Goal: Task Accomplishment & Management: Complete application form

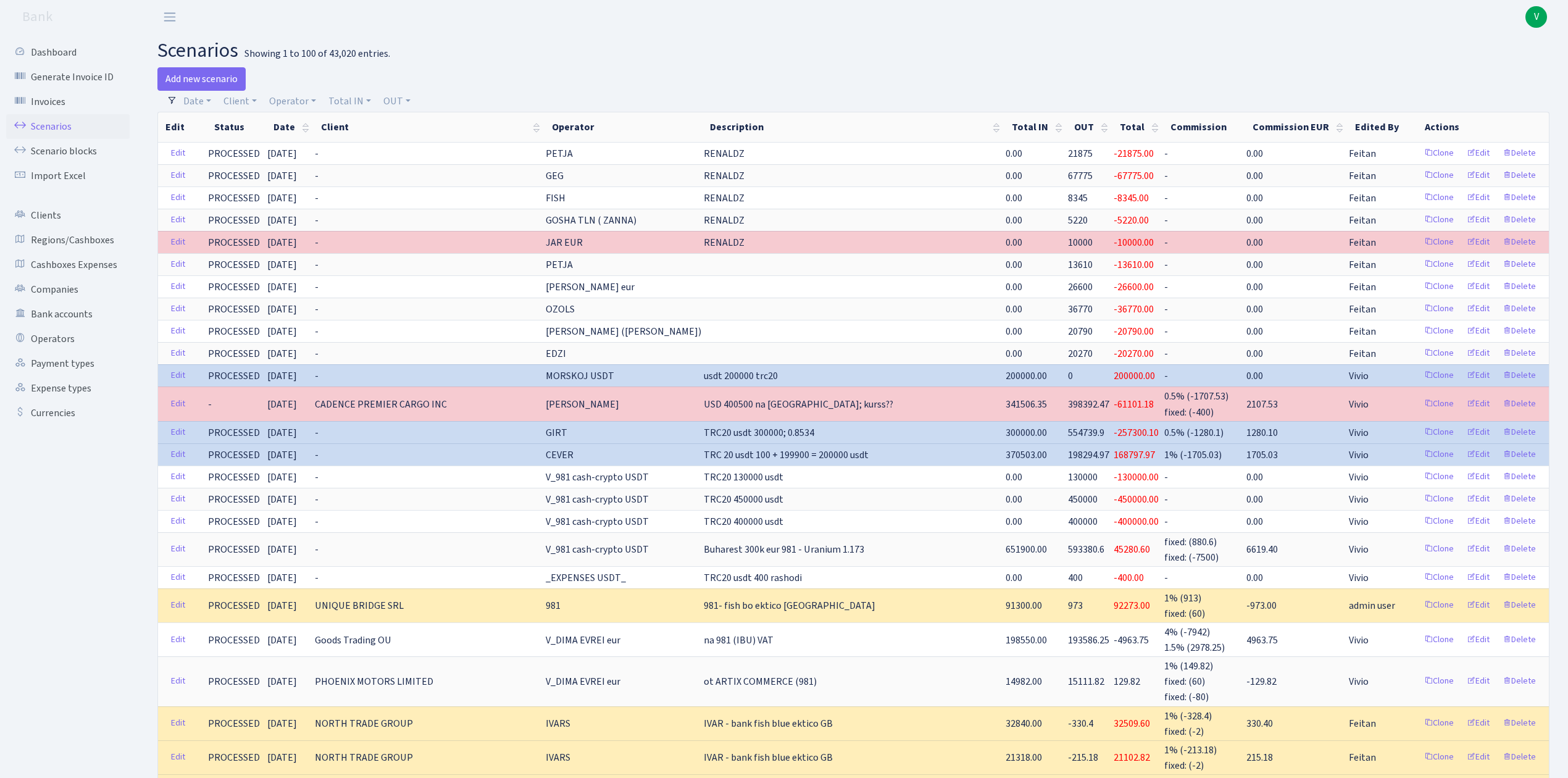
select select "100"
click at [280, 101] on link "Operator" at bounding box center [293, 101] width 57 height 21
click at [302, 153] on input "search" at bounding box center [314, 145] width 91 height 19
type input "oleg"
click at [314, 233] on li "[PERSON_NAME]" at bounding box center [313, 239] width 93 height 22
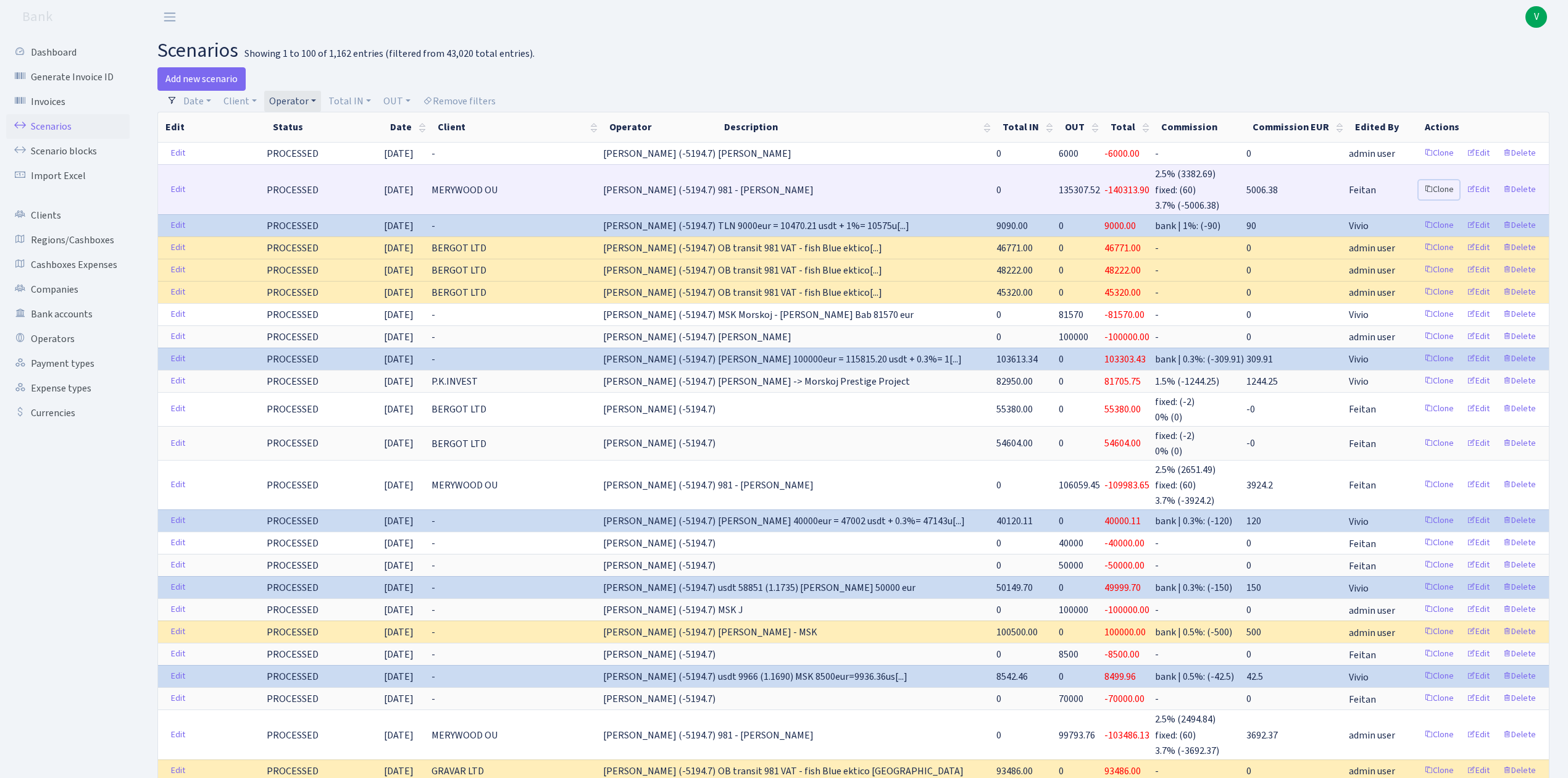
click at [1438, 186] on link "Clone" at bounding box center [1439, 190] width 41 height 19
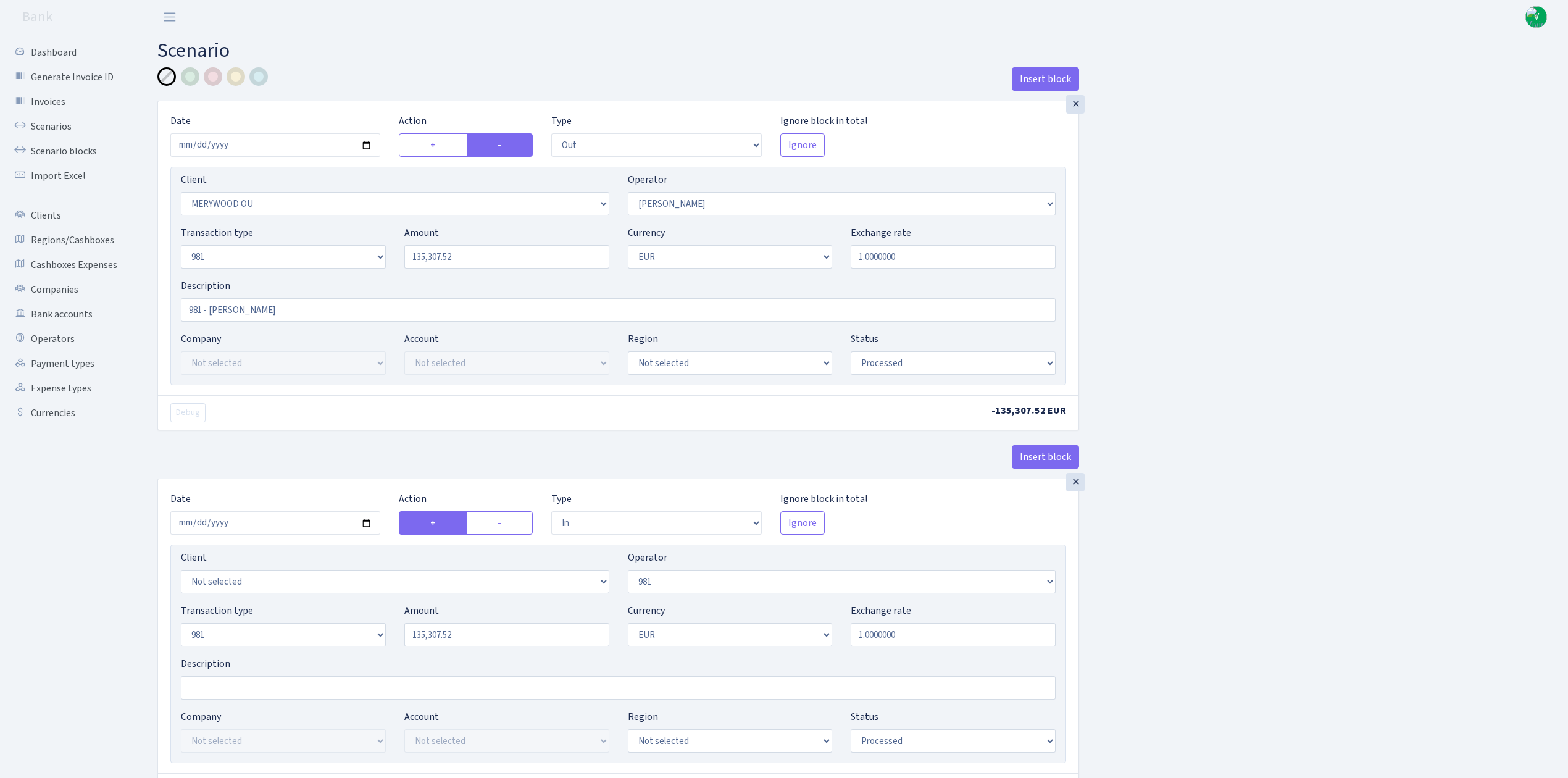
select select "out"
select select "2277"
select select "15"
select select "8"
select select "1"
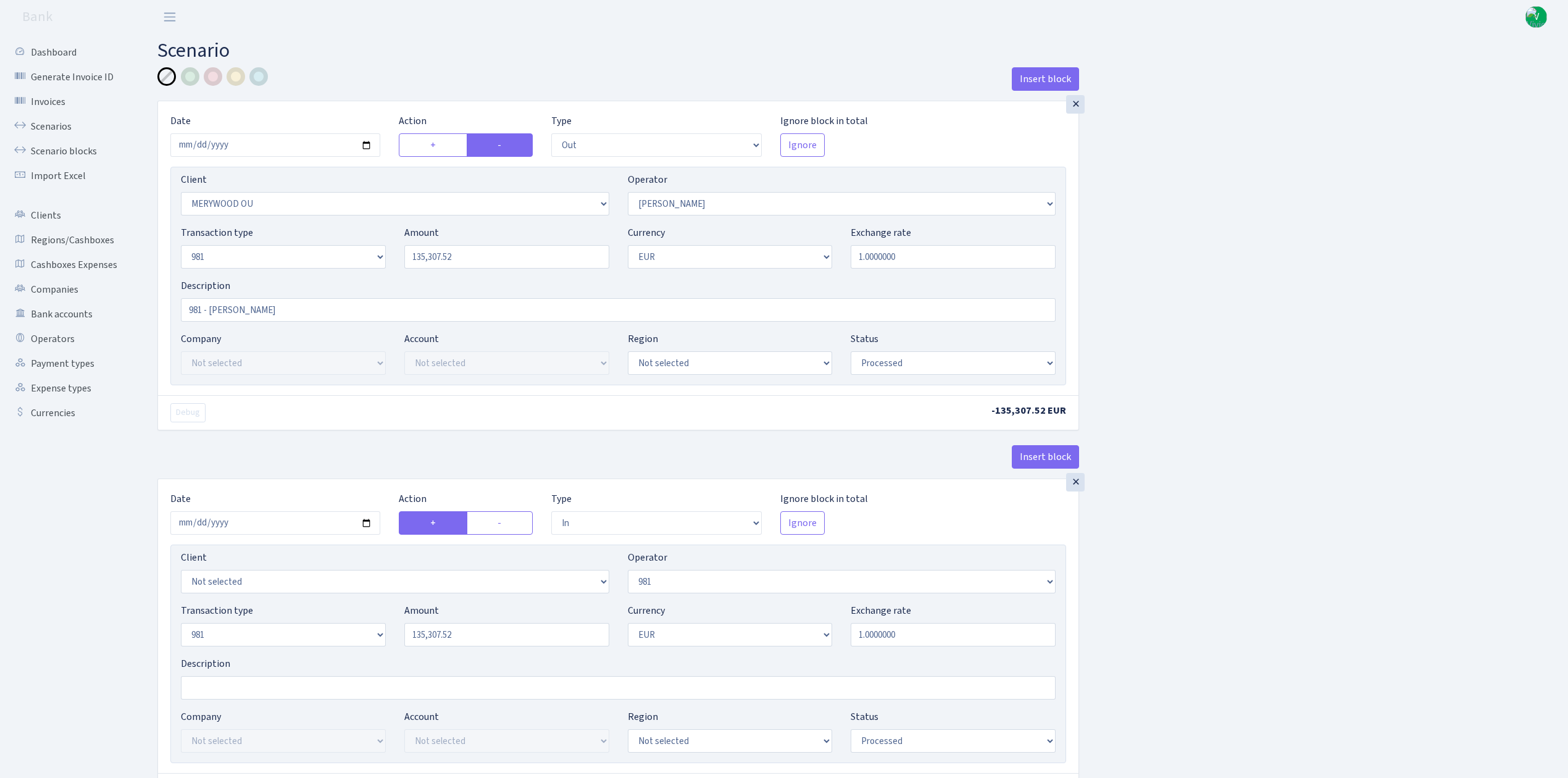
select select "processed"
select select "in"
select select "61"
select select "8"
select select "1"
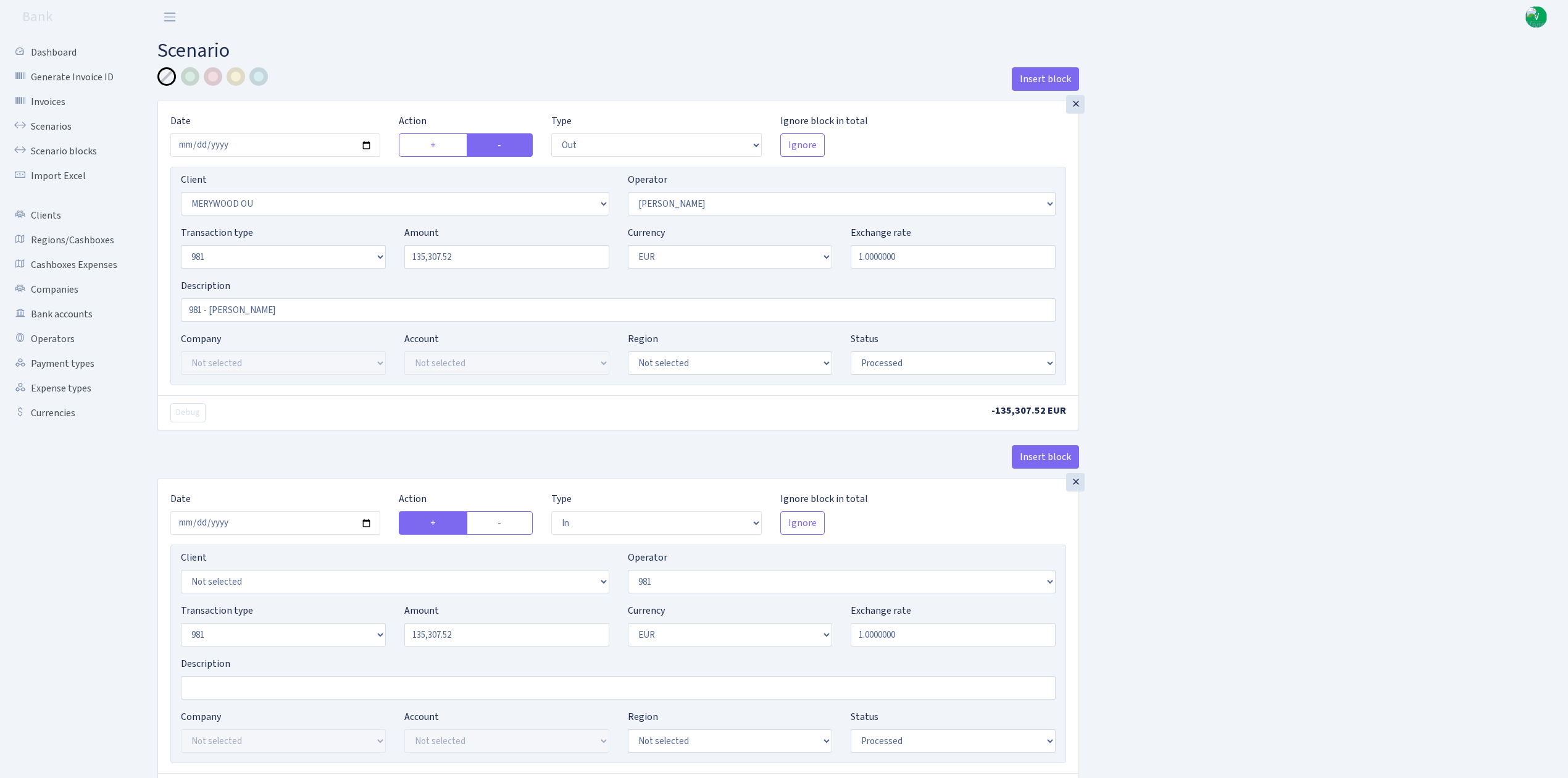
select select "processed"
select select "commission"
select select "61"
select select "processed"
select select "commission"
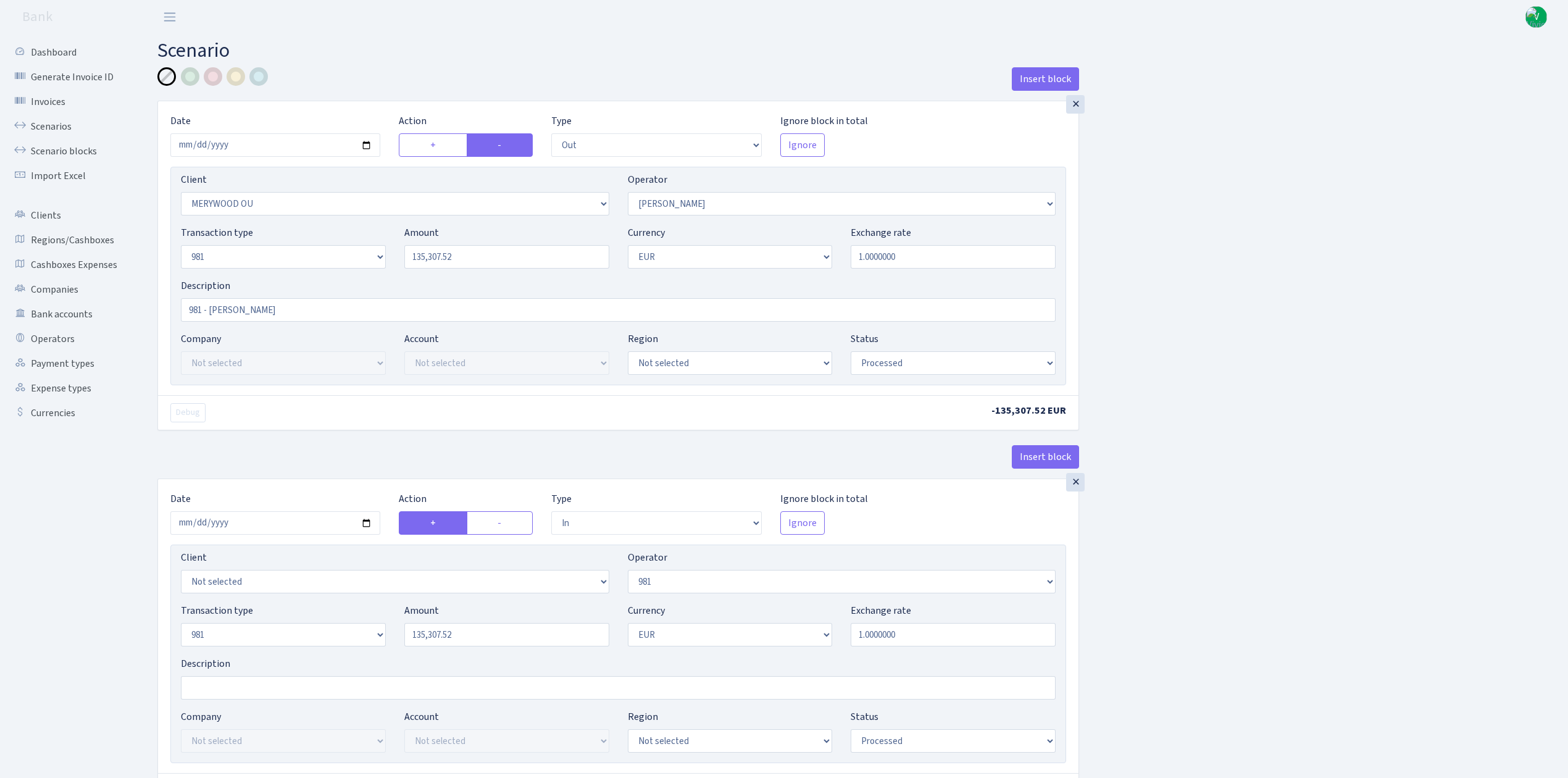
select select "fixed"
select select "61"
select select "processed"
select select "commission"
select select "15"
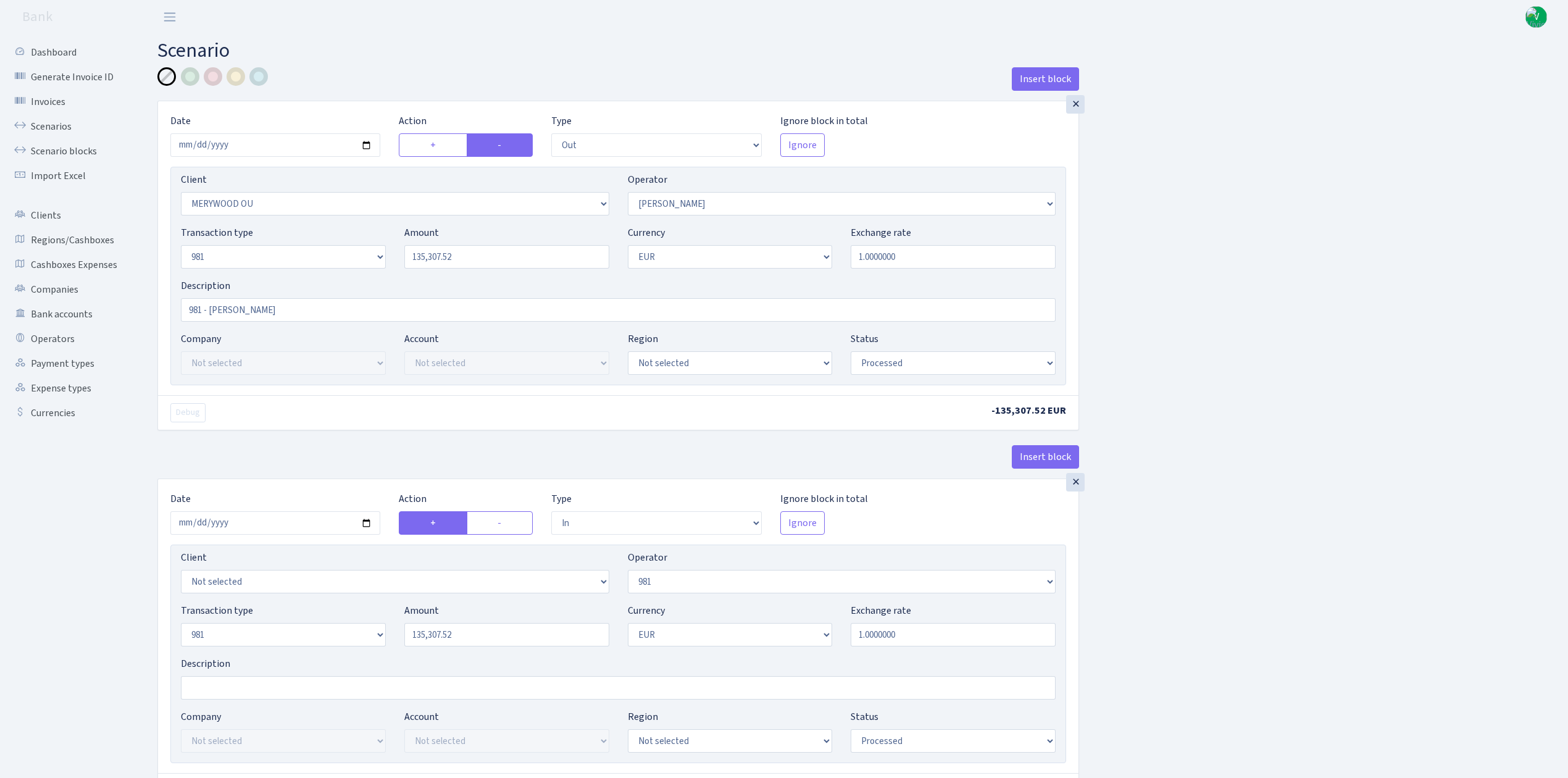
select select "processed"
click at [366, 141] on input "2025-08-08" at bounding box center [275, 145] width 210 height 24
type input "2025-08-14"
drag, startPoint x: 454, startPoint y: 255, endPoint x: 324, endPoint y: 226, distance: 133.2
click at [324, 226] on div "Transaction type Not selected 981 ELF FISH crypto GIRT IVO dekl MM-BALTIC eur U…" at bounding box center [618, 252] width 893 height 53
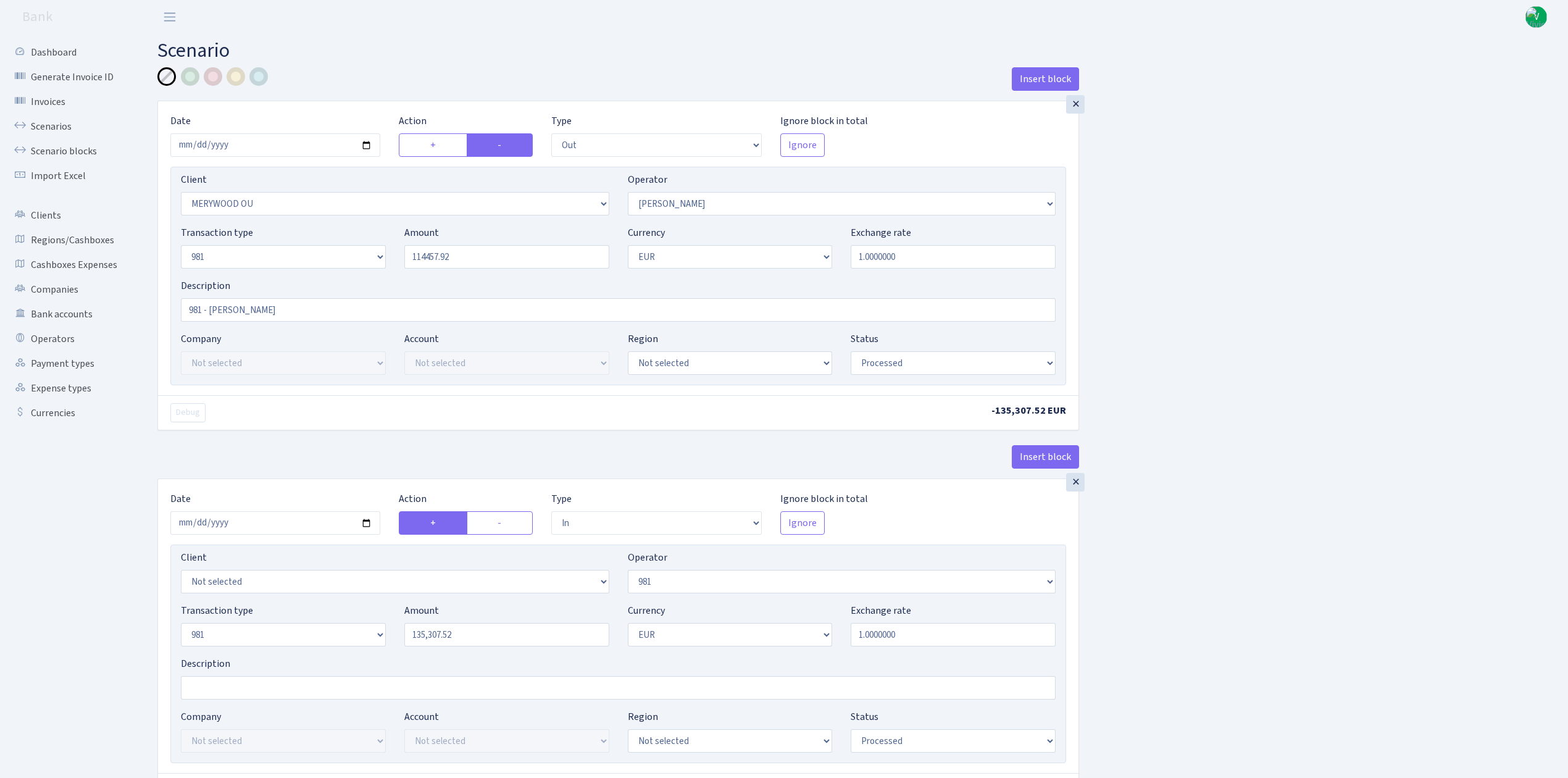
type input "114,457.92"
click at [365, 523] on input "2025-08-08" at bounding box center [275, 523] width 210 height 24
type input "2025-08-14"
drag, startPoint x: 500, startPoint y: 247, endPoint x: 371, endPoint y: 249, distance: 129.0
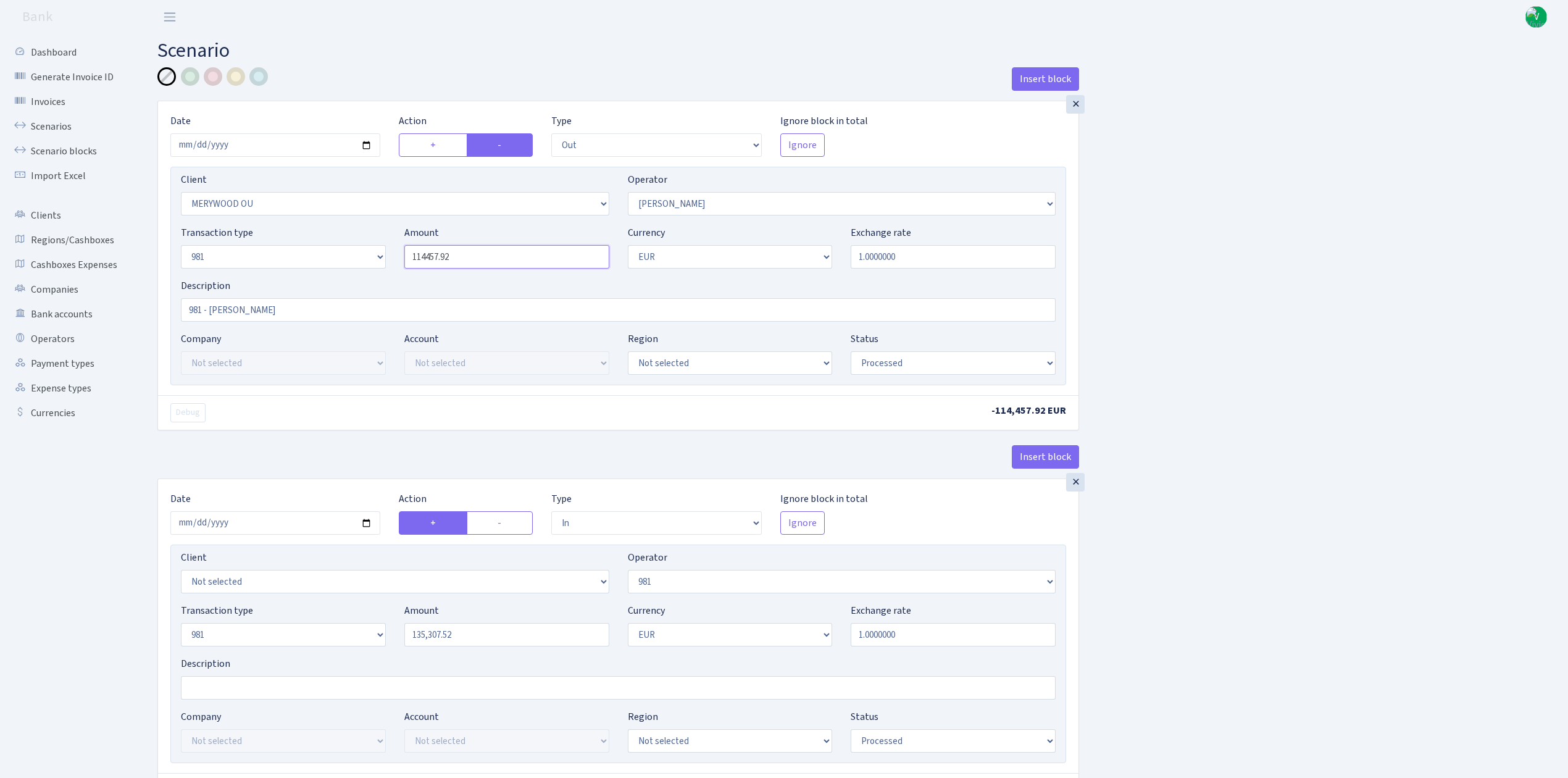
click at [371, 249] on div "Transaction type Not selected 981 ELF FISH crypto GIRT IVO dekl MM-BALTIC eur U…" at bounding box center [618, 252] width 893 height 53
click at [461, 637] on input "135,307.52" at bounding box center [507, 635] width 205 height 24
type input "114,457.92"
drag, startPoint x: 462, startPoint y: 640, endPoint x: 365, endPoint y: 624, distance: 98.3
click at [367, 625] on div "Transaction type Not selected 981 ELF FISH crypto GIRT IVO dekl MM-BALTIC eur U…" at bounding box center [618, 630] width 893 height 53
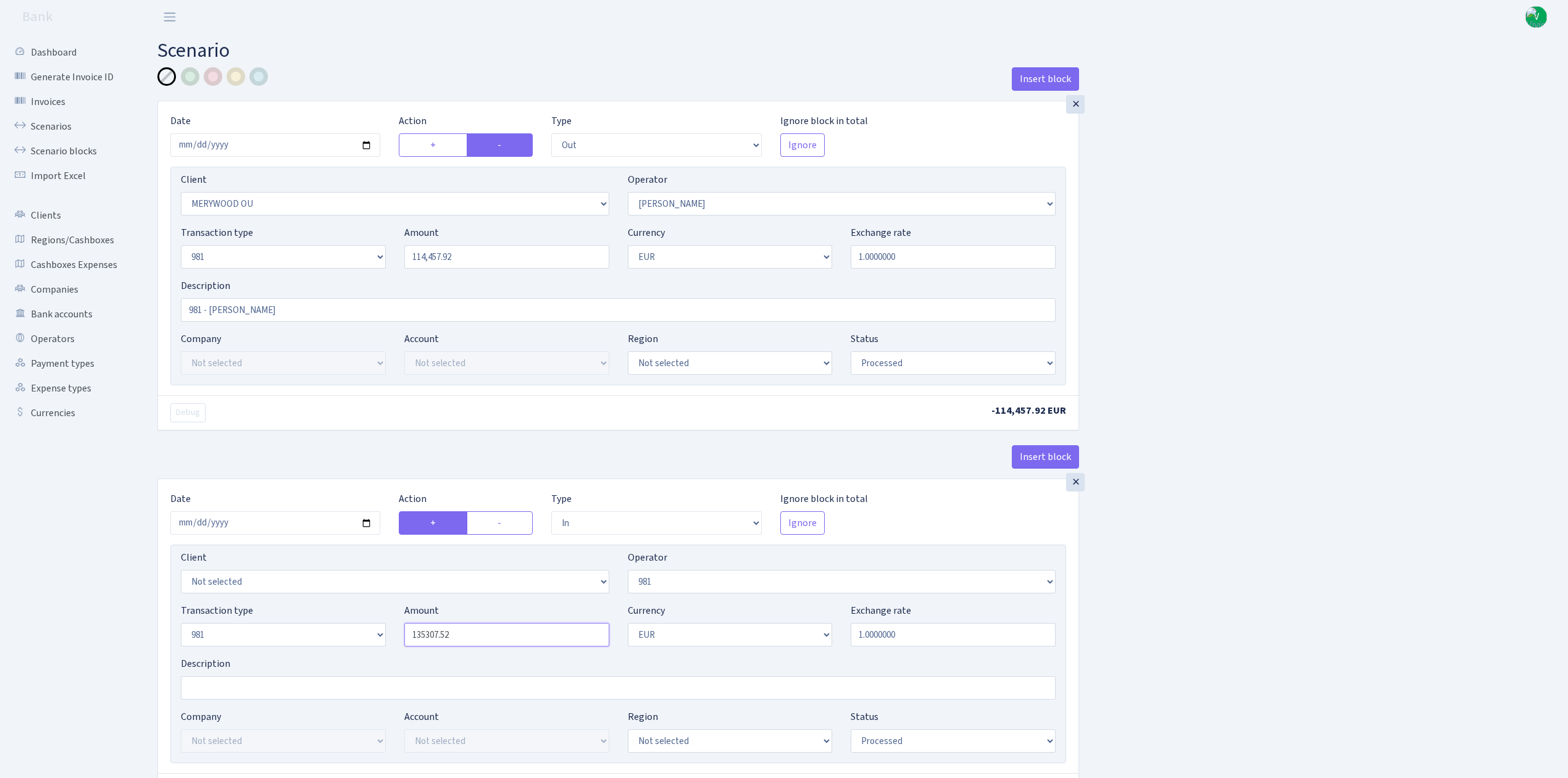
paste input "14457.9"
type input "114,457.92"
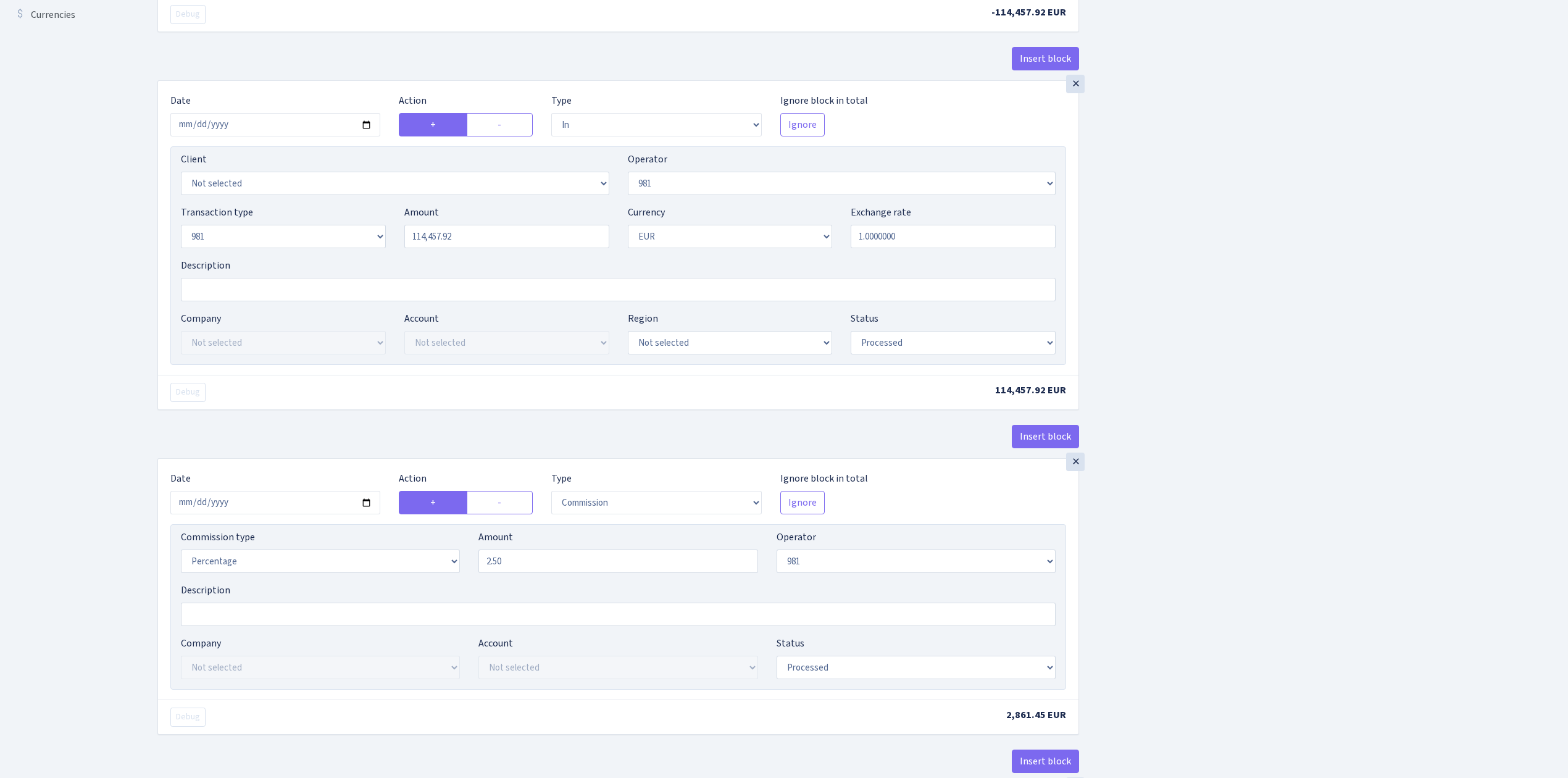
scroll to position [411, 0]
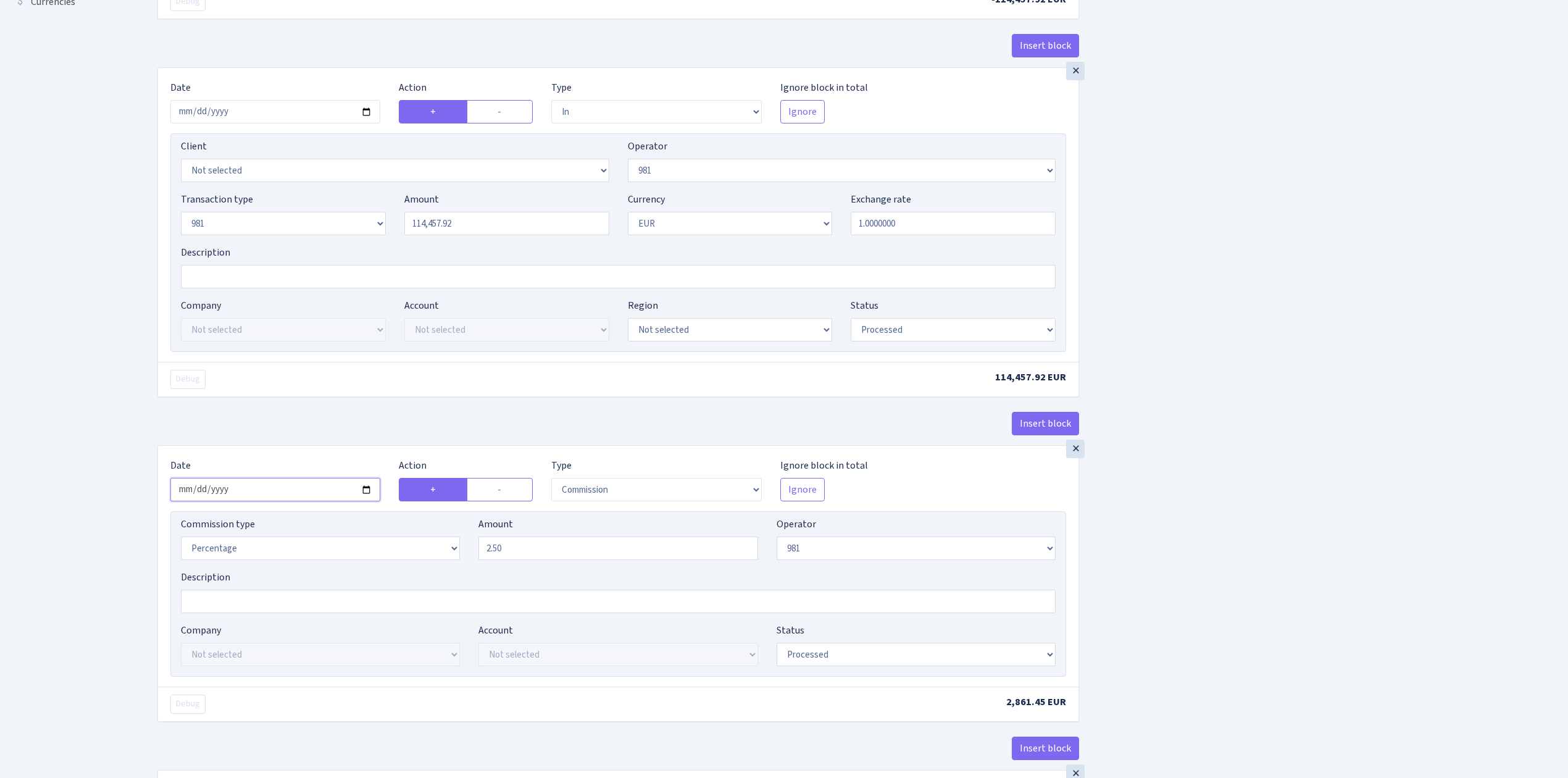
click at [364, 492] on input "2025-08-08" at bounding box center [275, 489] width 210 height 24
type input "2025-08-14"
click at [1339, 522] on div "Insert block × Date 2025-08-14 Action + - Type --- In Out Commission Field requ…" at bounding box center [853, 566] width 1411 height 1819
click at [601, 174] on select "Not selected 1 KOC GEMICILIK VE TASIMACILIK 1/BALDERE-SILDEDZE SIGNE 1/SCP NERO…" at bounding box center [395, 170] width 428 height 24
select select "2465"
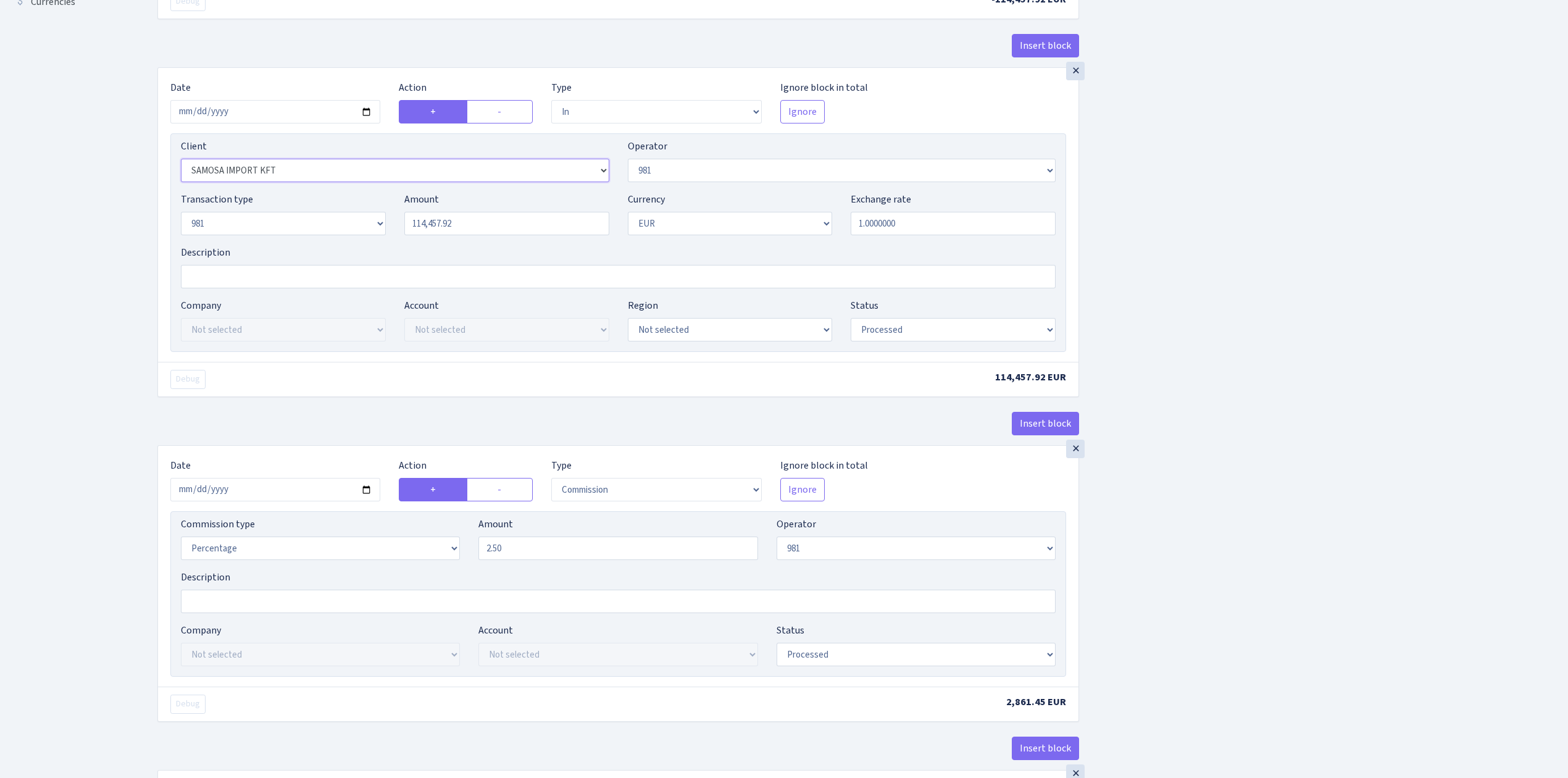
click at [181, 162] on select "Not selected 1 KOC GEMICILIK VE TASIMACILIK 1/BALDERE-SILDEDZE SIGNE 1/SCP NERO…" at bounding box center [395, 170] width 428 height 24
click at [1382, 555] on div "Insert block × Date 2025-08-14 Action + - Type --- In Out Commission Field requ…" at bounding box center [853, 566] width 1411 height 1819
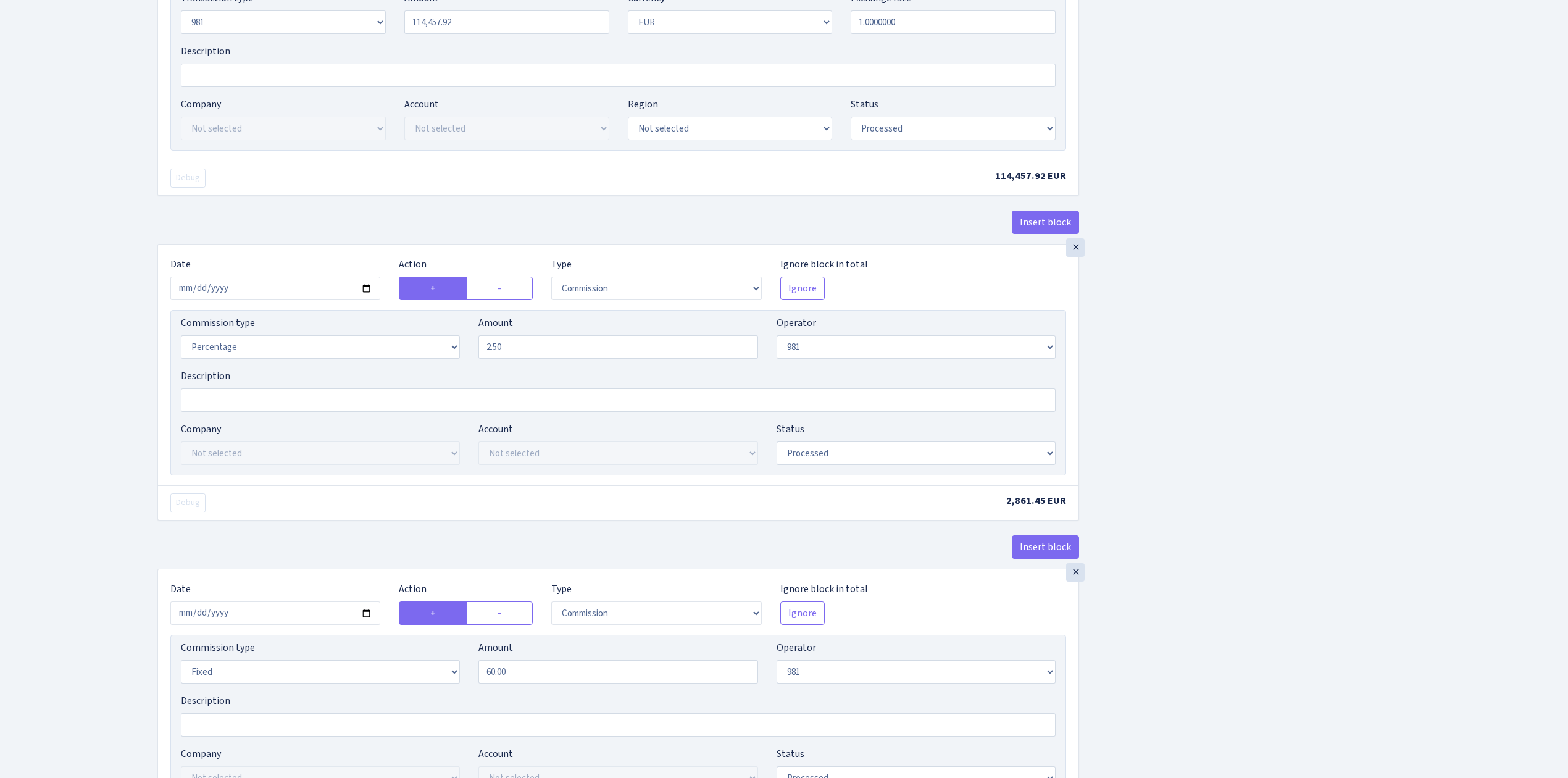
scroll to position [659, 0]
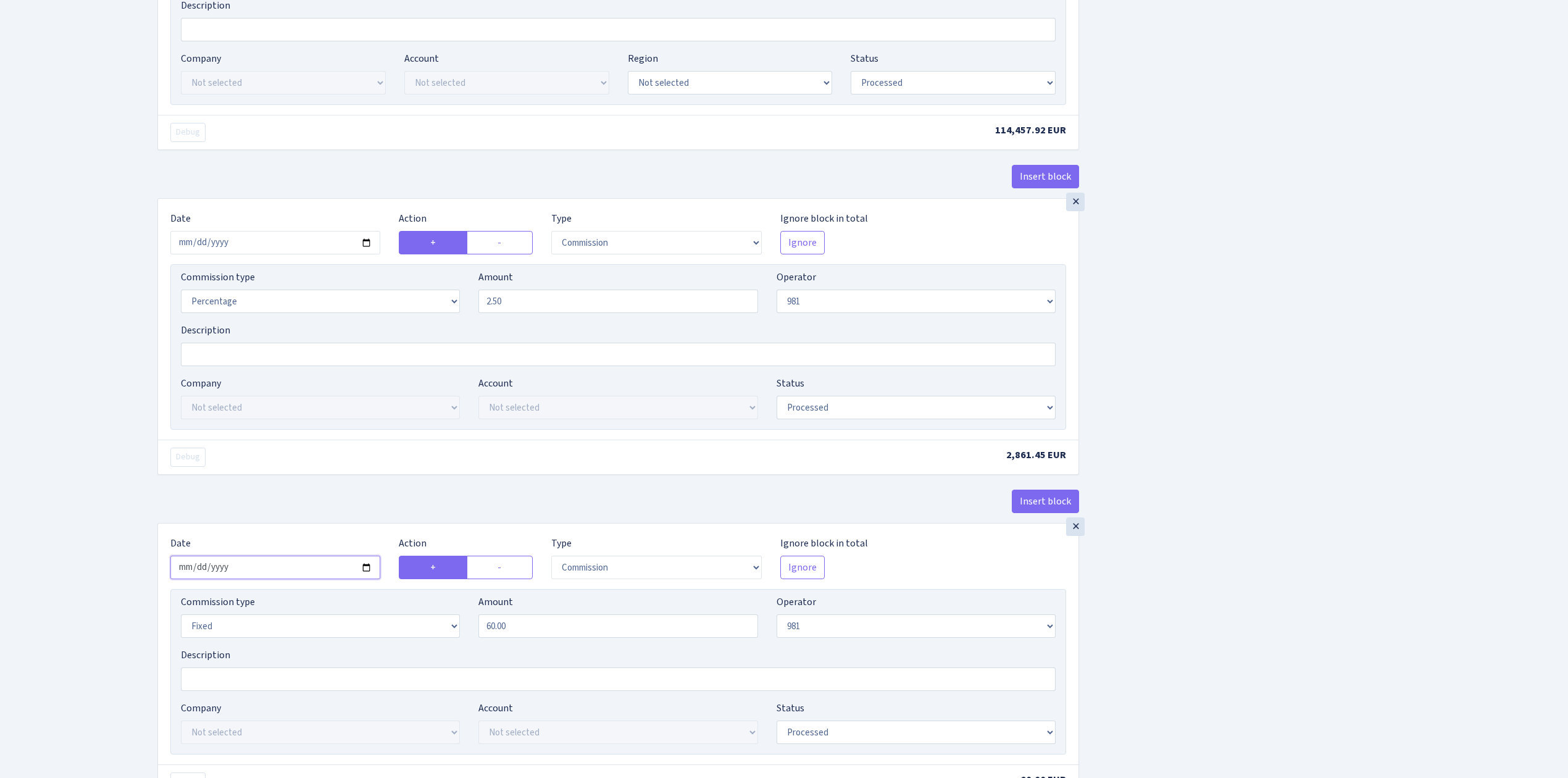
click at [365, 574] on input "2025-08-08" at bounding box center [275, 568] width 210 height 24
type input "2025-08-14"
click at [1349, 633] on div "Insert block × Date 2025-08-14 Action + - Type --- In Out Commission Field requ…" at bounding box center [853, 318] width 1411 height 1819
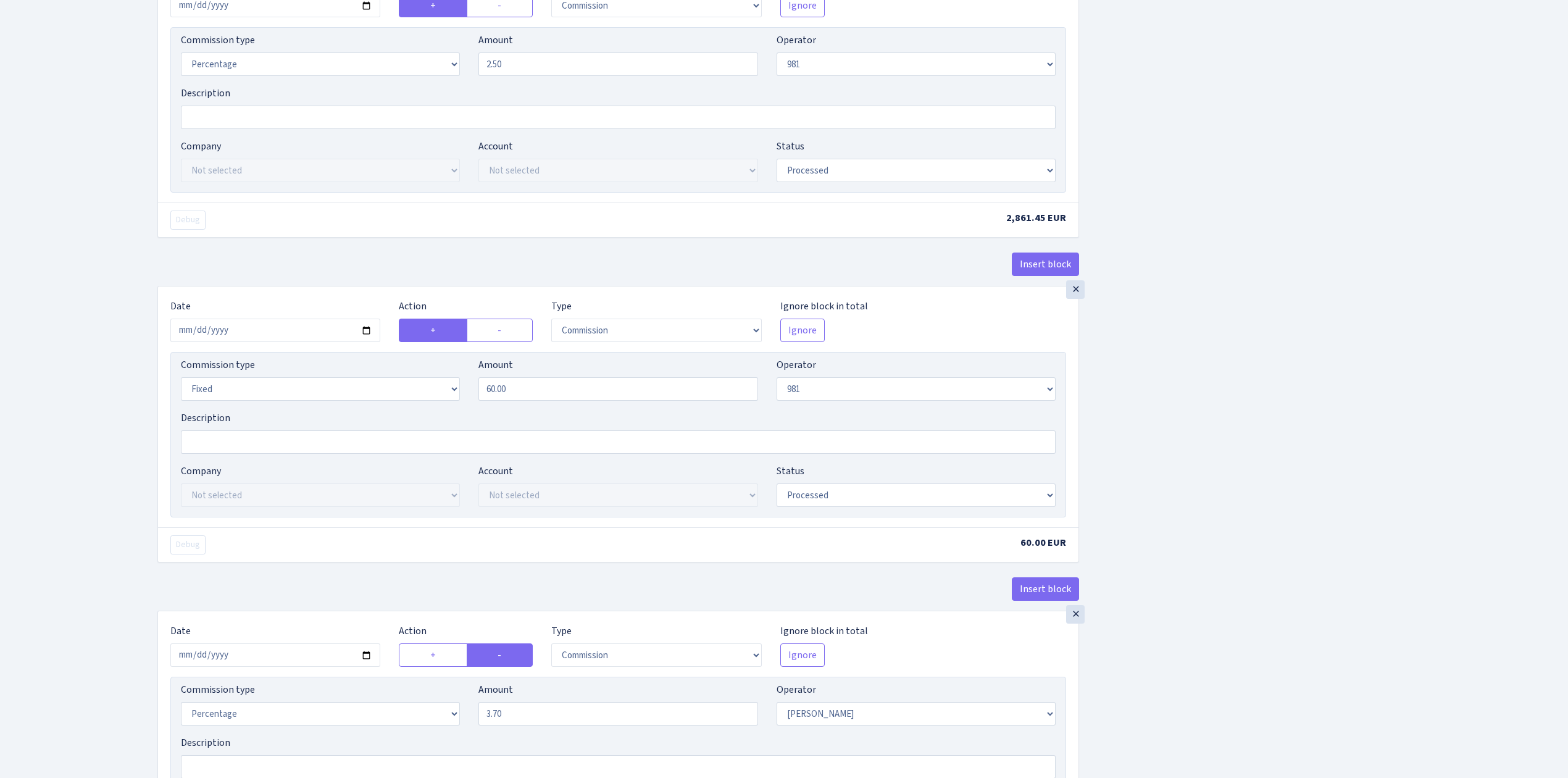
scroll to position [988, 0]
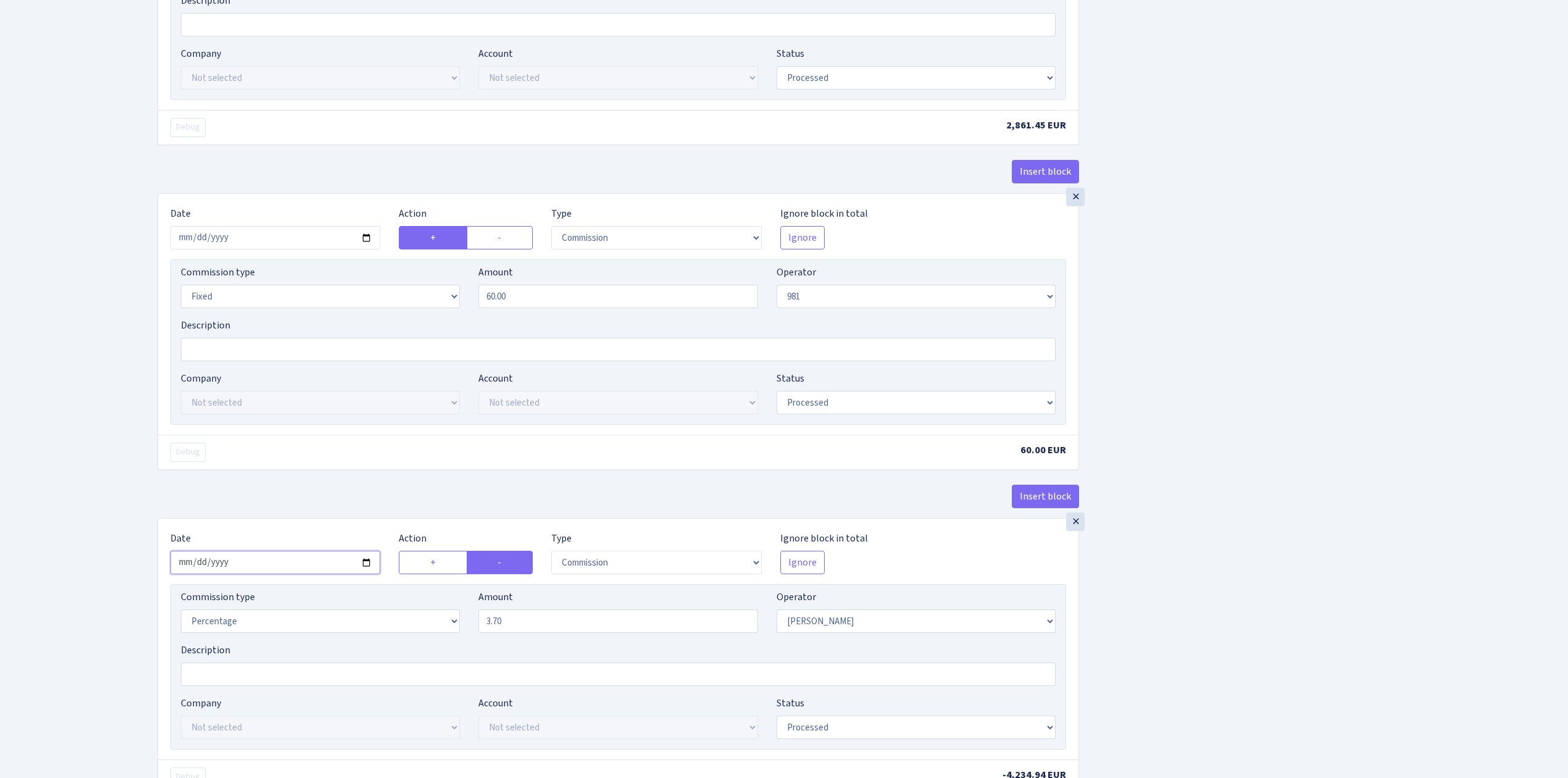
click at [368, 574] on input "2025-08-08" at bounding box center [275, 562] width 210 height 24
type input "2025-08-14"
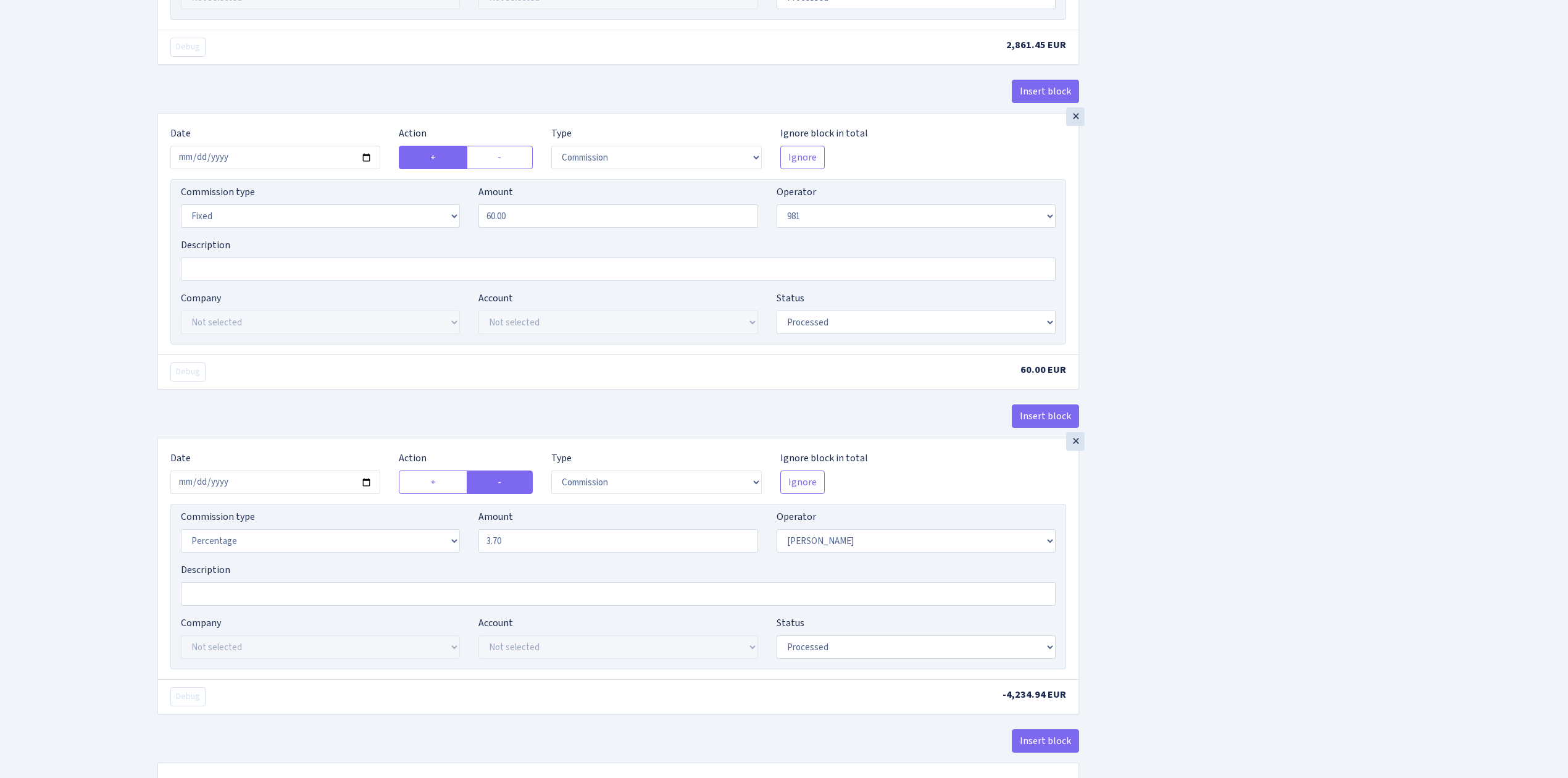
scroll to position [1176, 0]
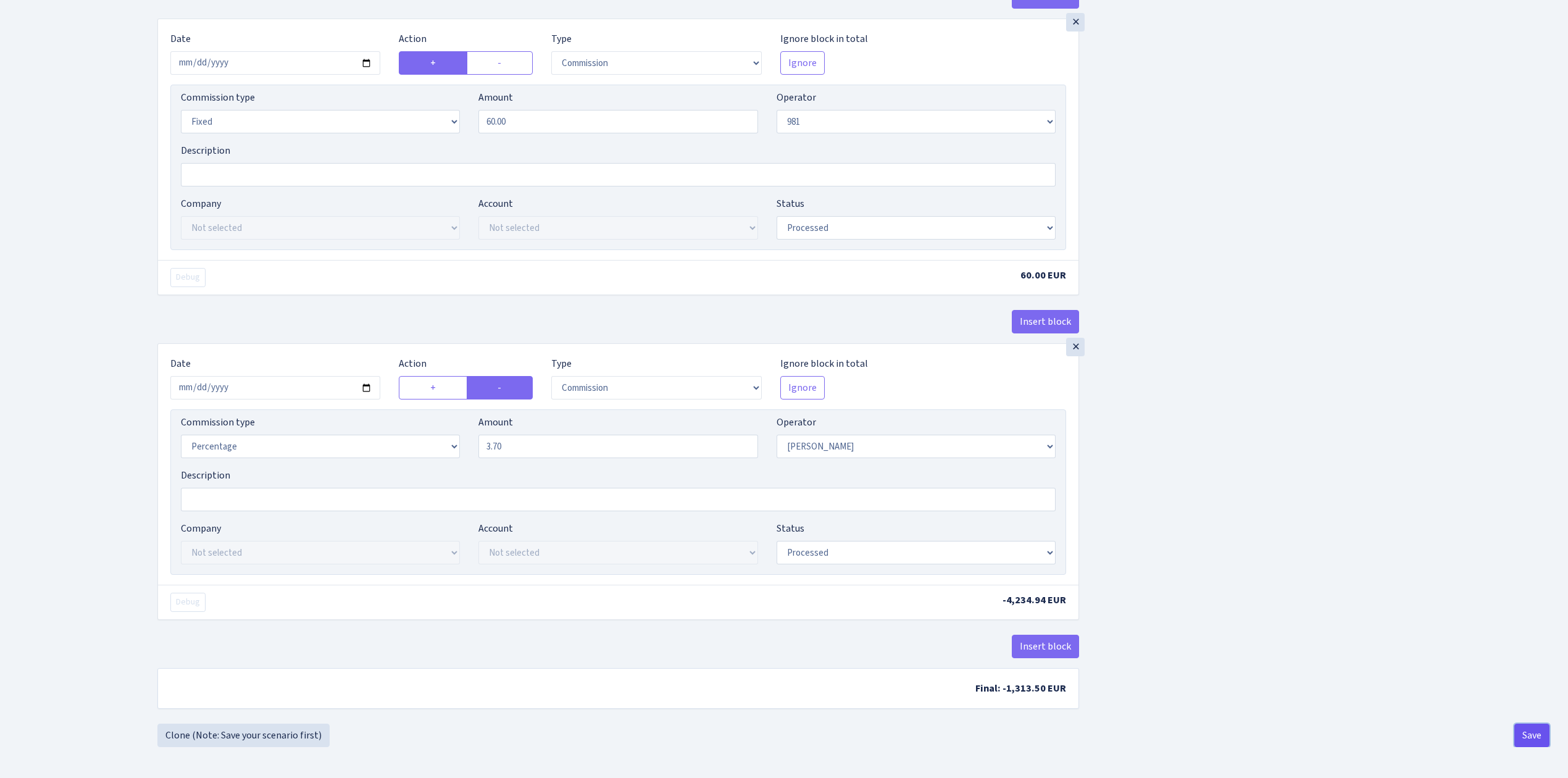
click at [1535, 730] on button "Save" at bounding box center [1532, 735] width 35 height 24
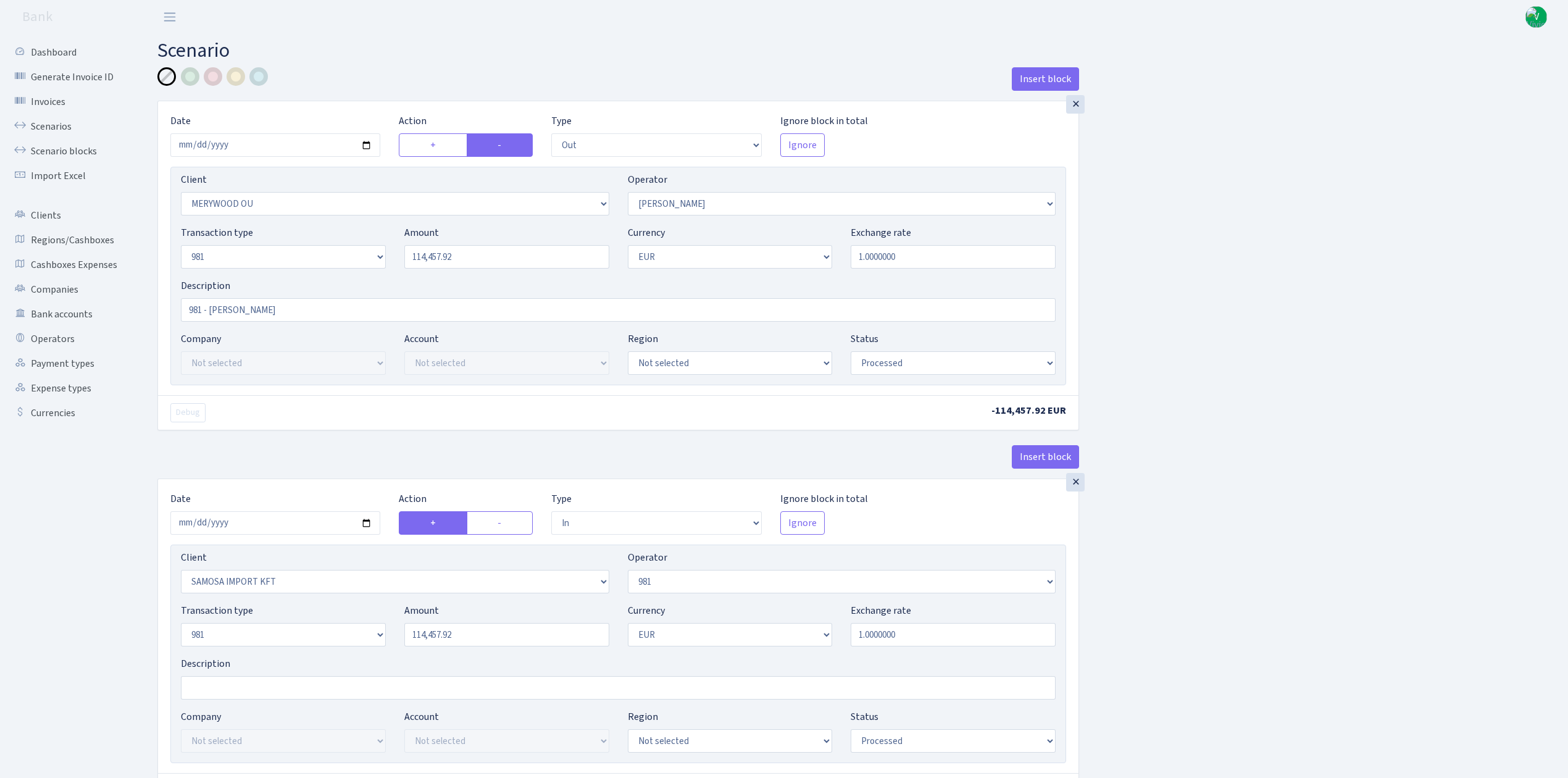
select select "out"
select select "2277"
select select "15"
select select "8"
select select "1"
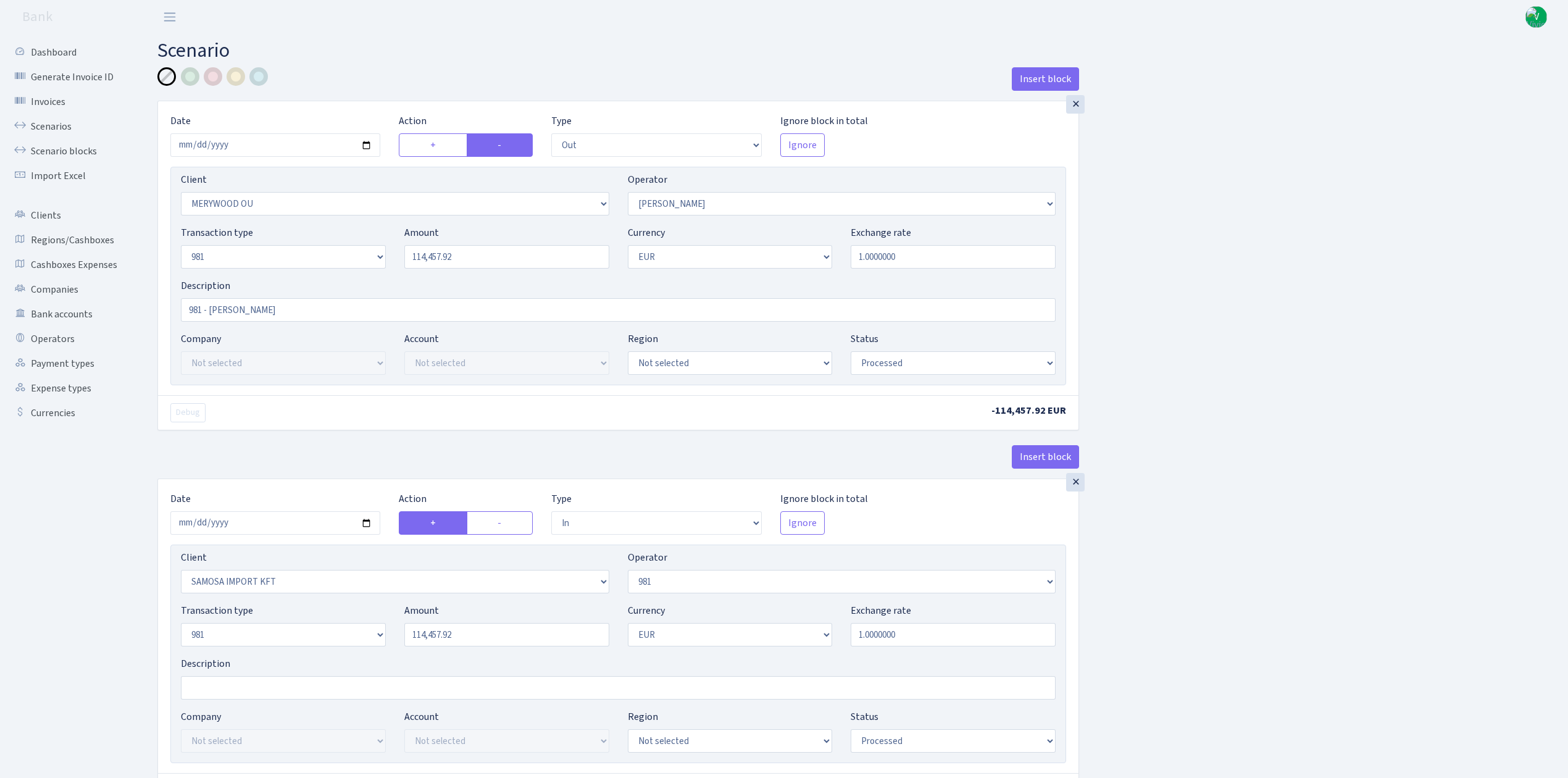
select select "processed"
select select "in"
select select "2465"
select select "61"
select select "8"
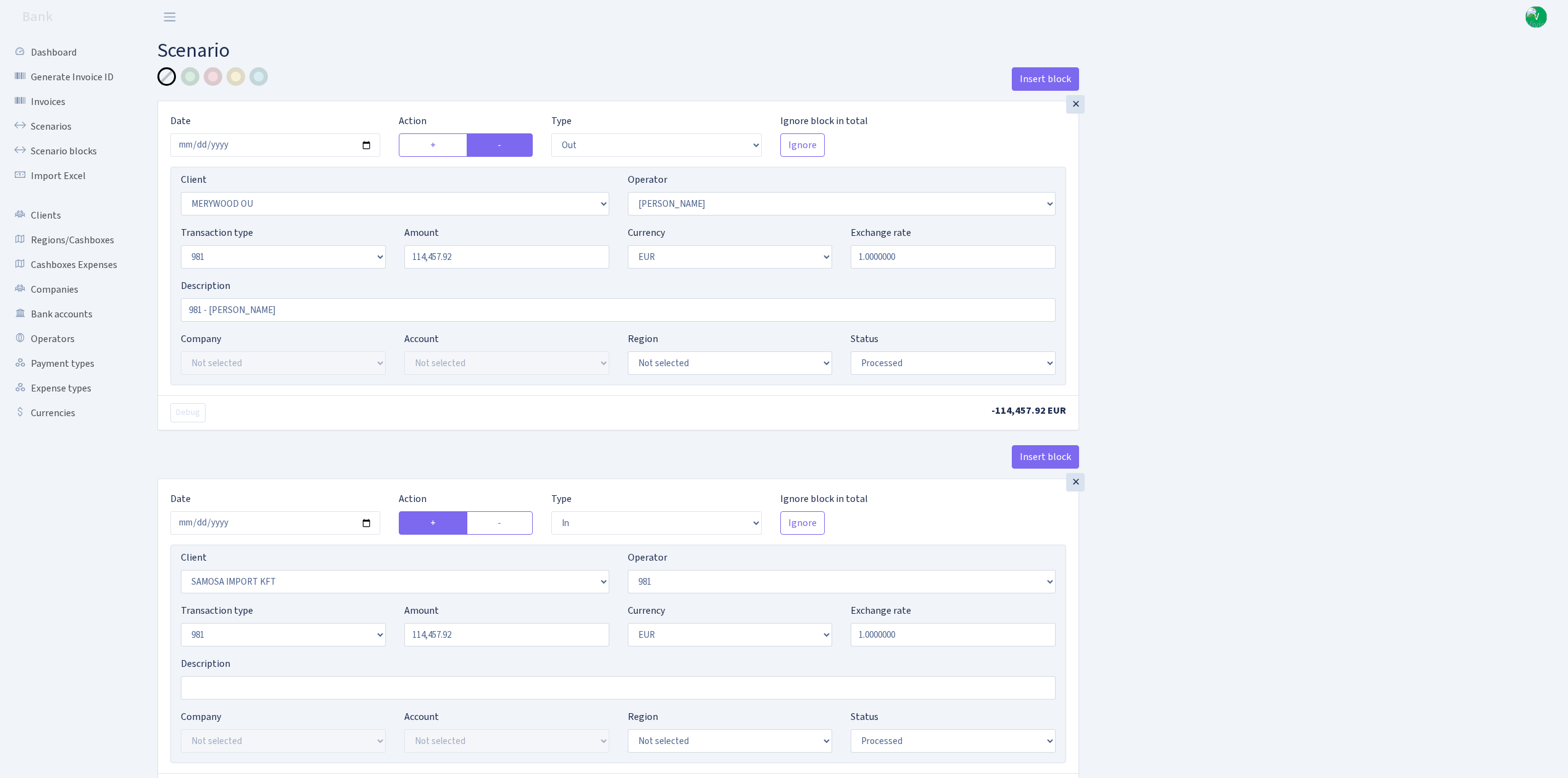
select select "1"
select select "processed"
select select "commission"
select select "61"
select select "processed"
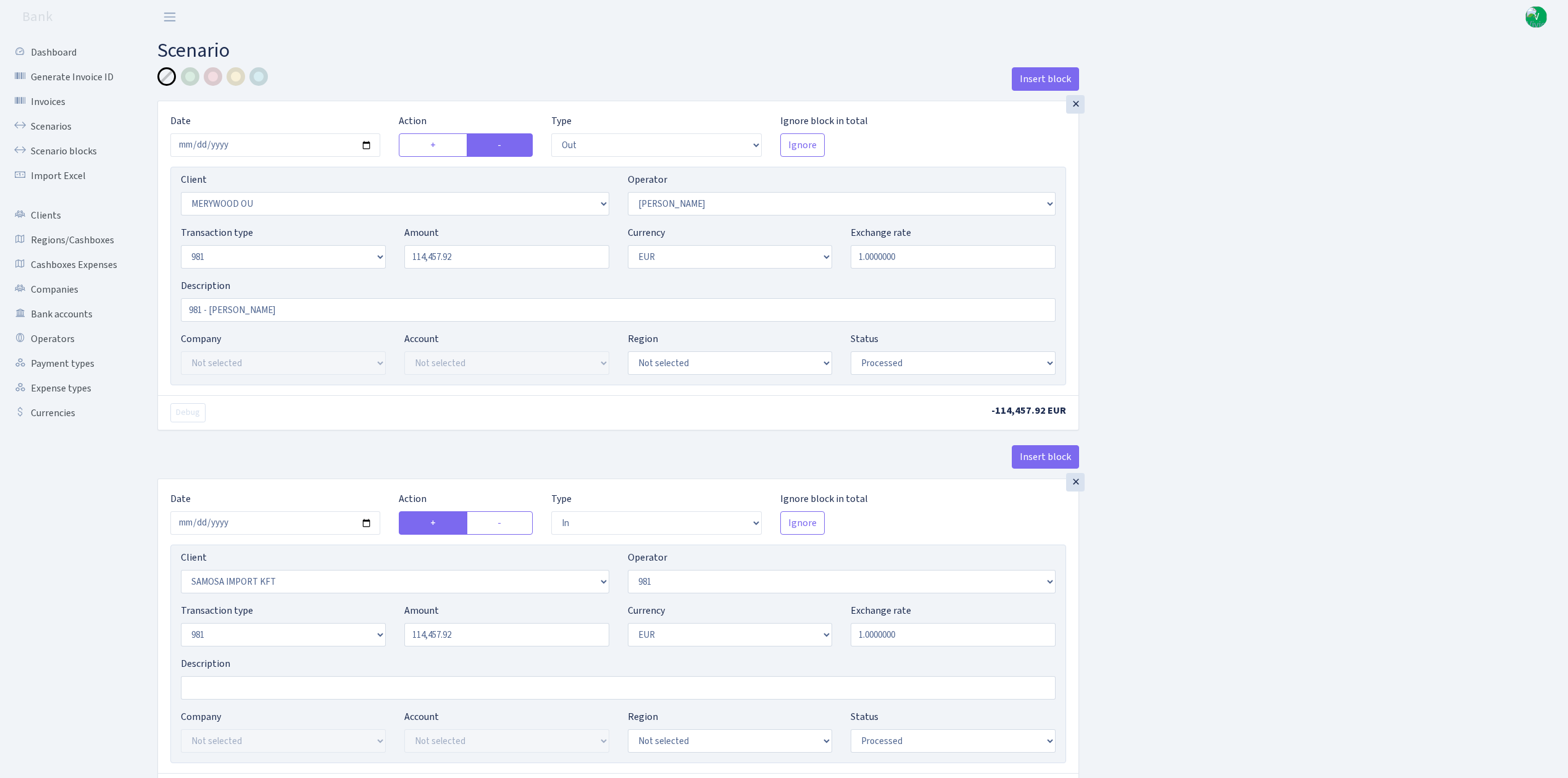
select select "commission"
select select "fixed"
select select "61"
select select "processed"
select select "commission"
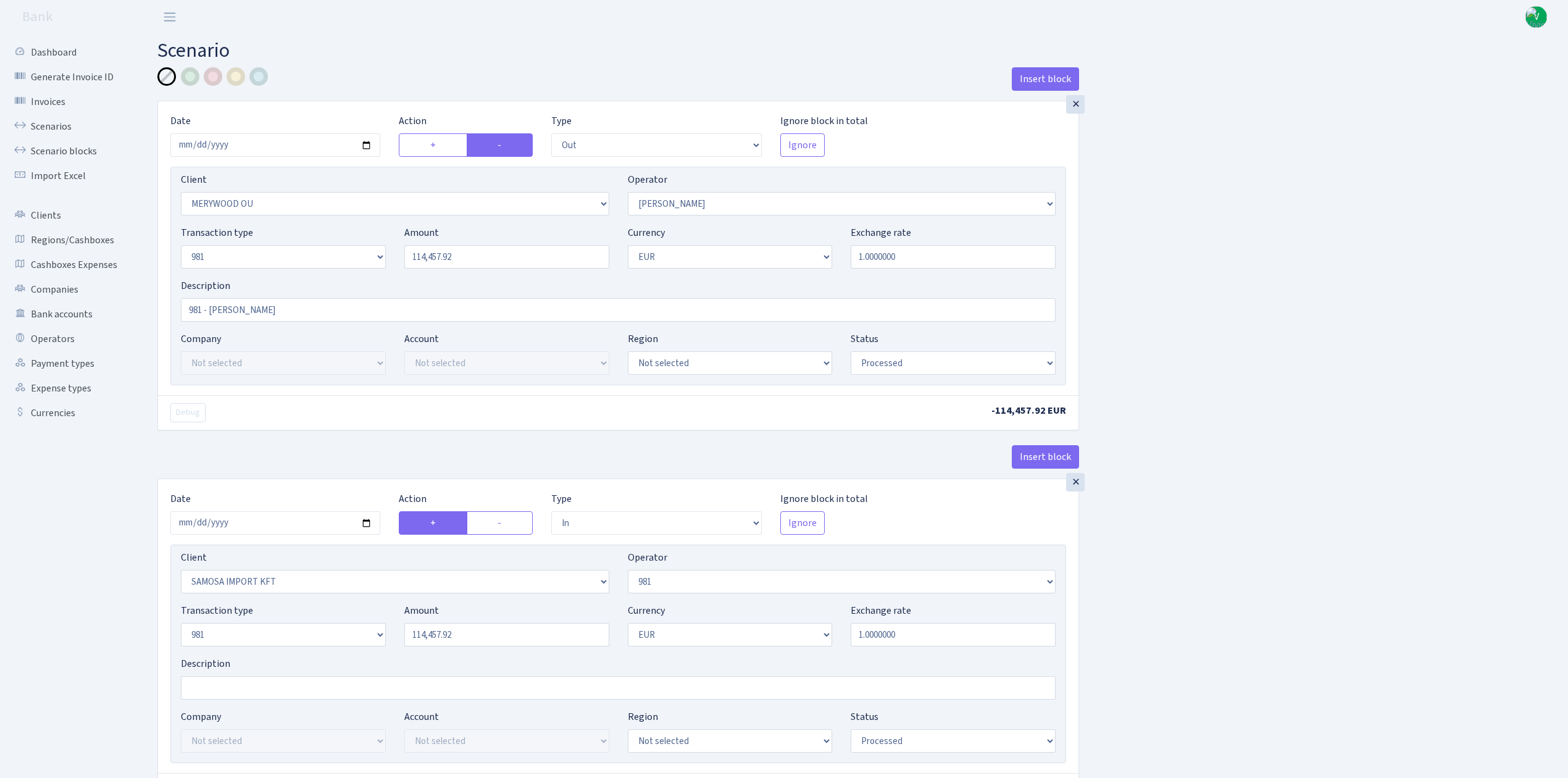
select select "15"
select select "processed"
click at [42, 122] on link "Scenarios" at bounding box center [68, 126] width 124 height 24
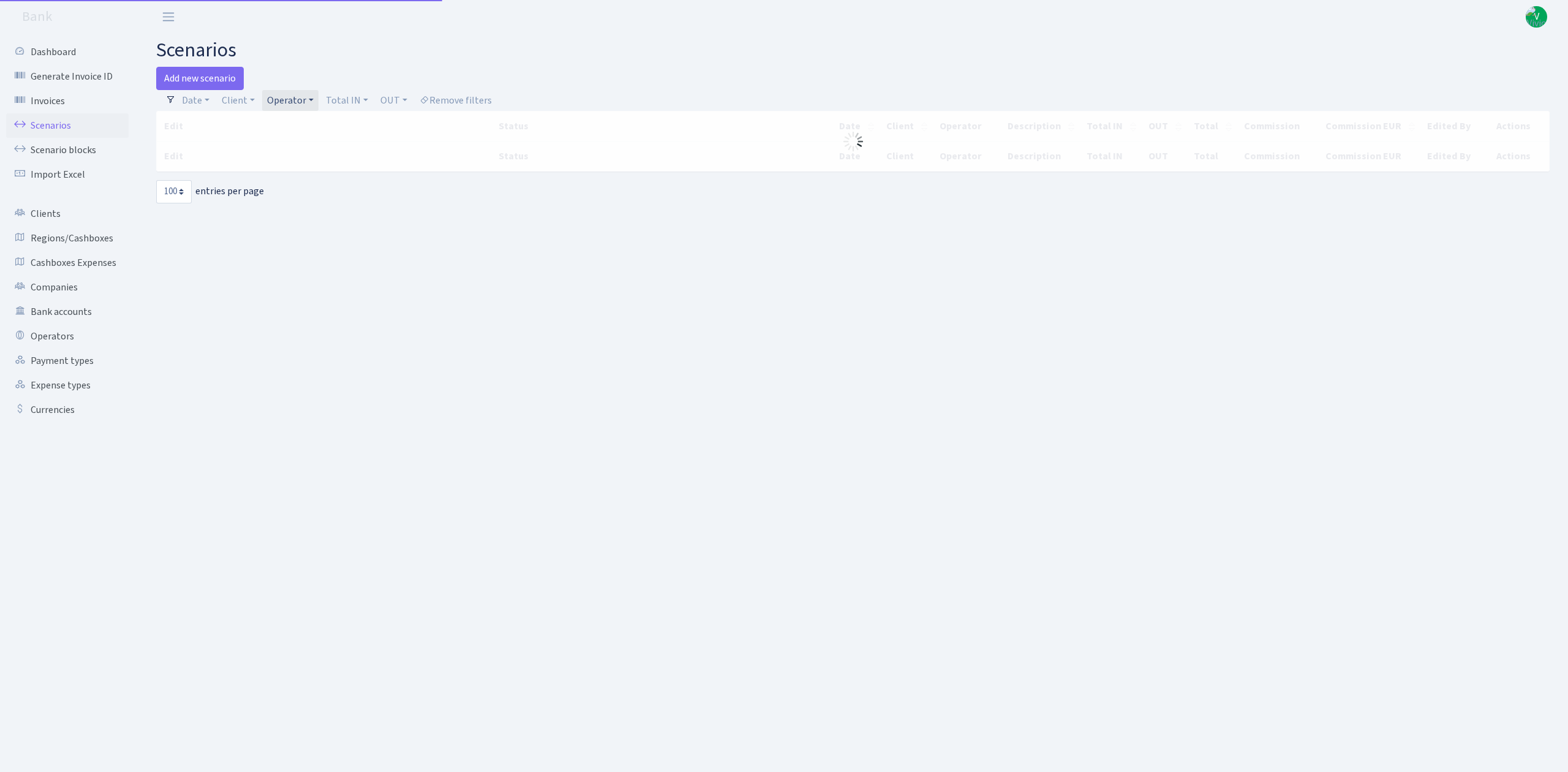
select select "100"
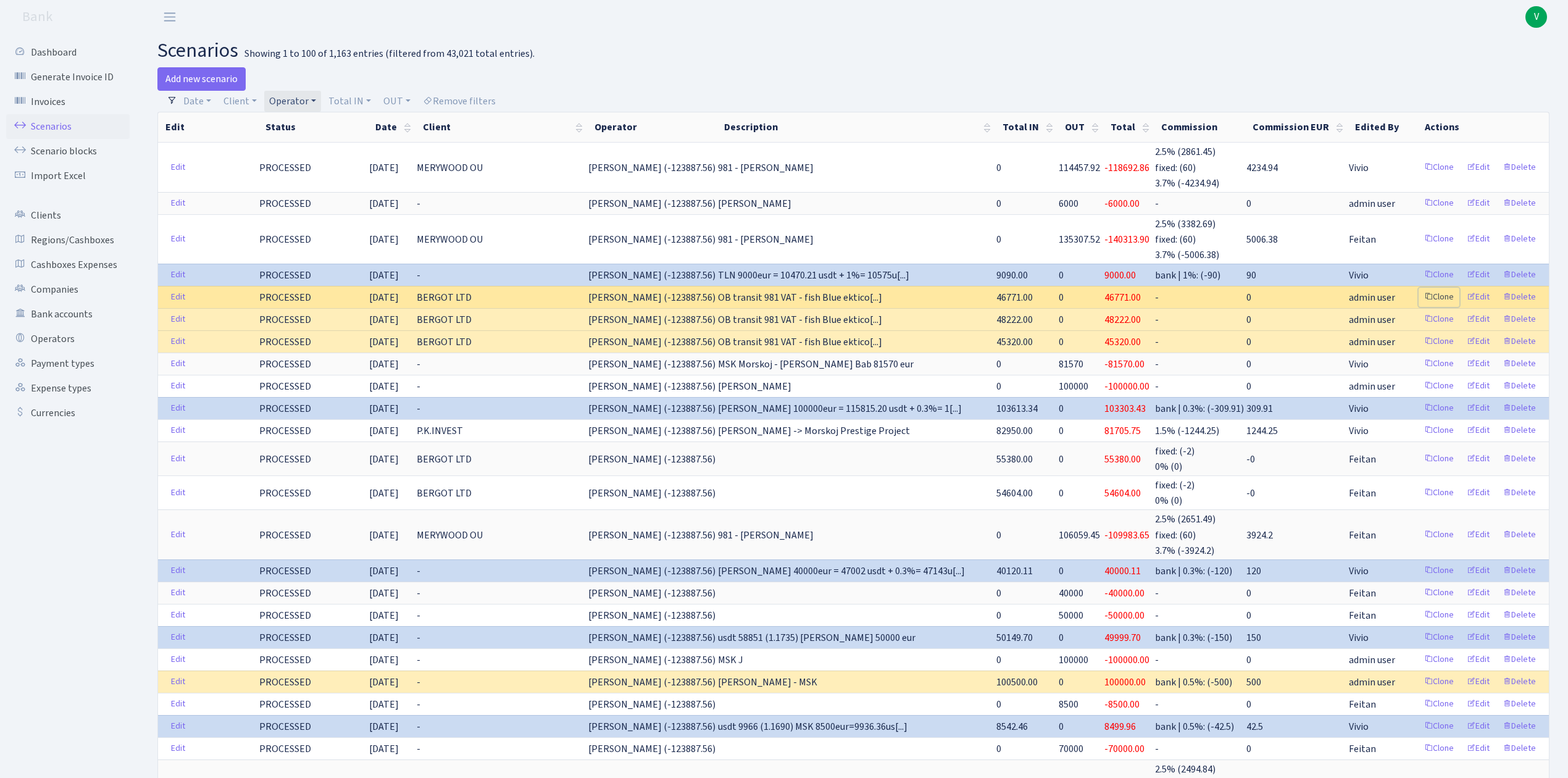
click at [1438, 295] on link "Clone" at bounding box center [1439, 297] width 41 height 19
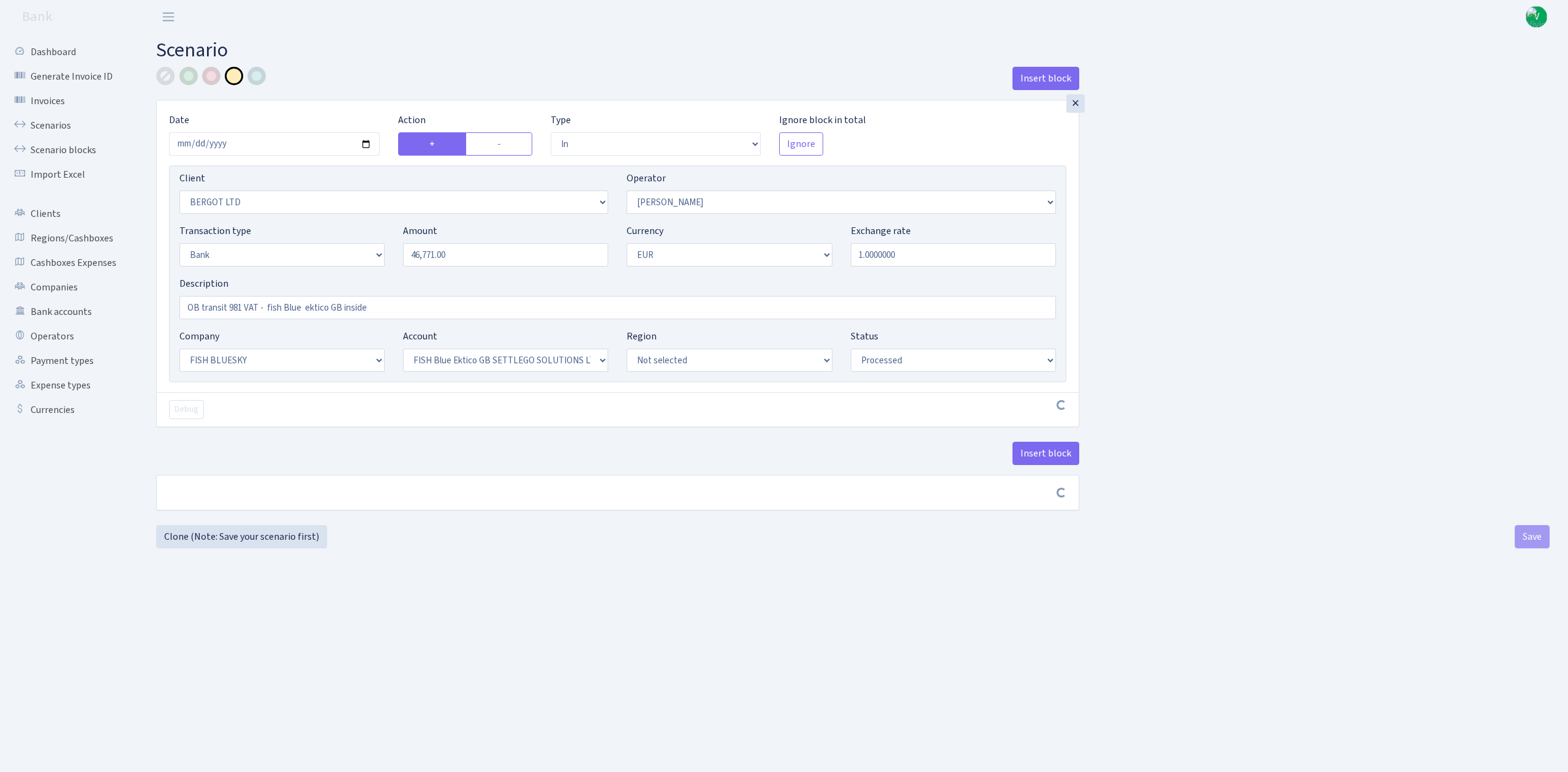
select select "in"
select select "2450"
select select "15"
select select "2"
select select "1"
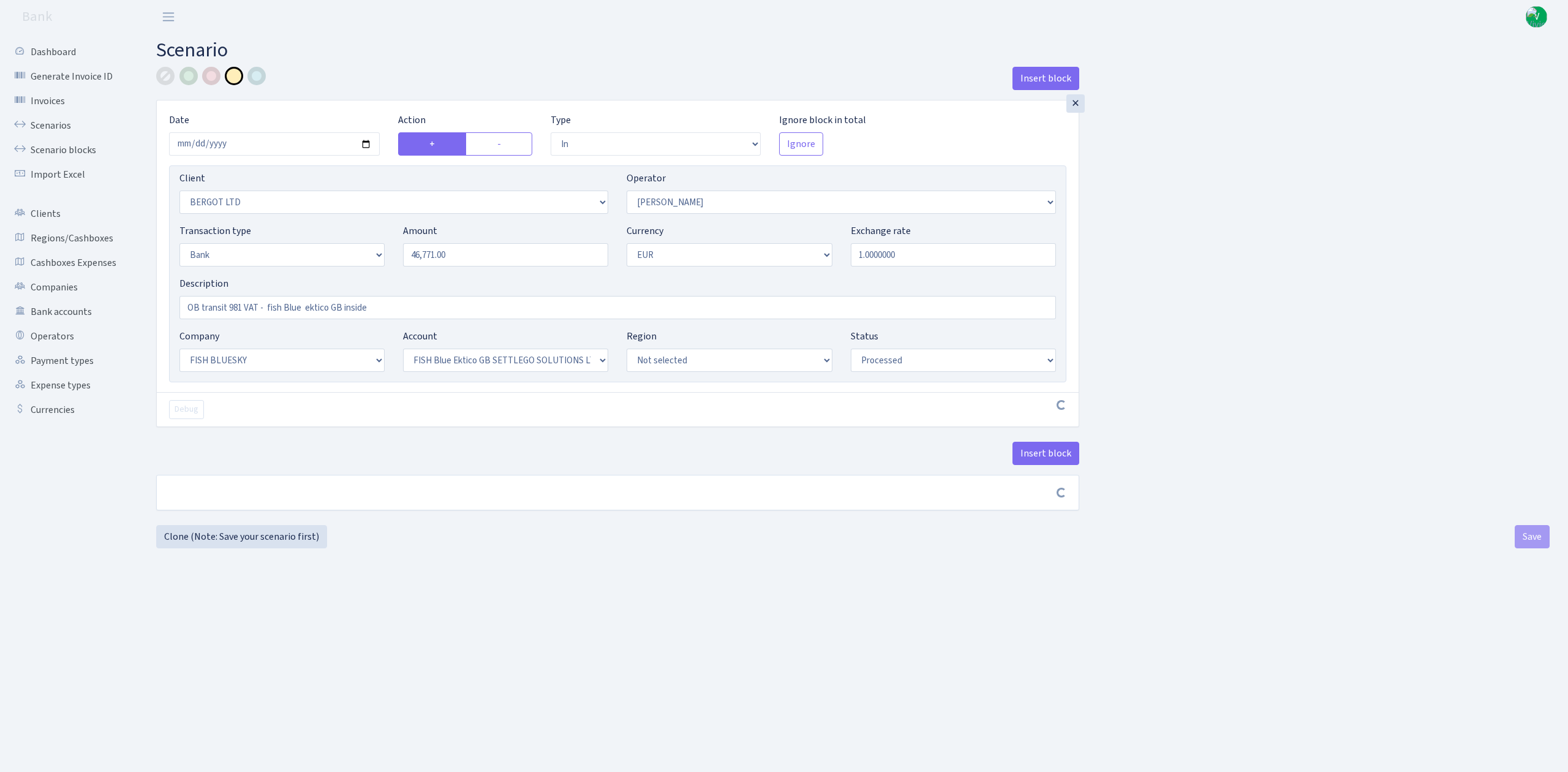
select select "23"
select select "67"
select select "processed"
click at [369, 140] on input "[DATE]" at bounding box center [274, 143] width 211 height 24
type input "[DATE]"
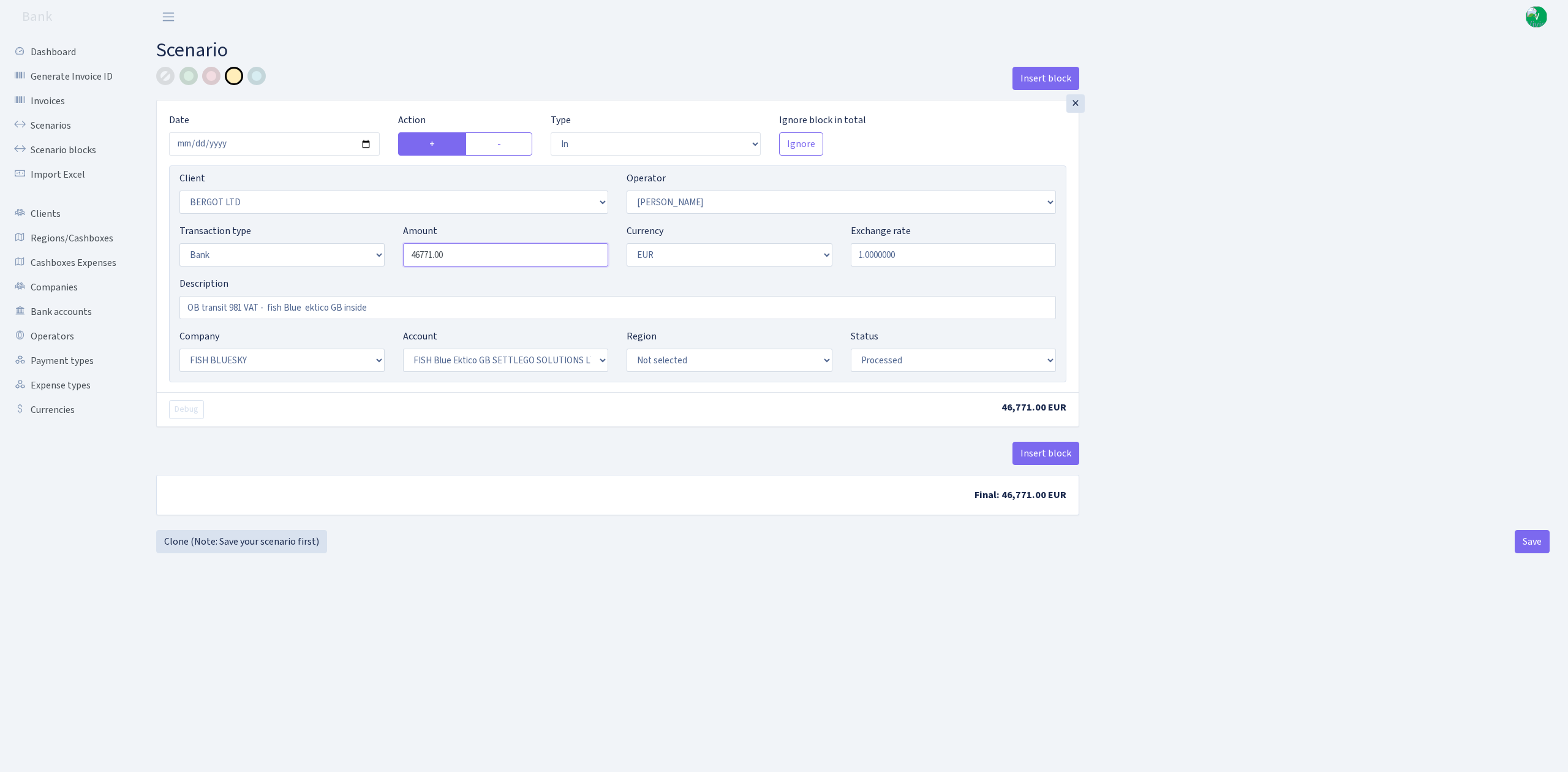
drag, startPoint x: 465, startPoint y: 251, endPoint x: 314, endPoint y: 228, distance: 152.7
click at [314, 228] on div "Transaction type Not selected 981 ELF FISH crypto GIRT IVO dekl MM-BALTIC eur U…" at bounding box center [617, 250] width 895 height 53
type input "50,000.00"
click at [1206, 235] on div "Insert block × Date 2025-08-14 Action + - Type --- In Out Commission Field requ…" at bounding box center [852, 298] width 1412 height 463
click at [1532, 542] on button "Save" at bounding box center [1532, 542] width 35 height 24
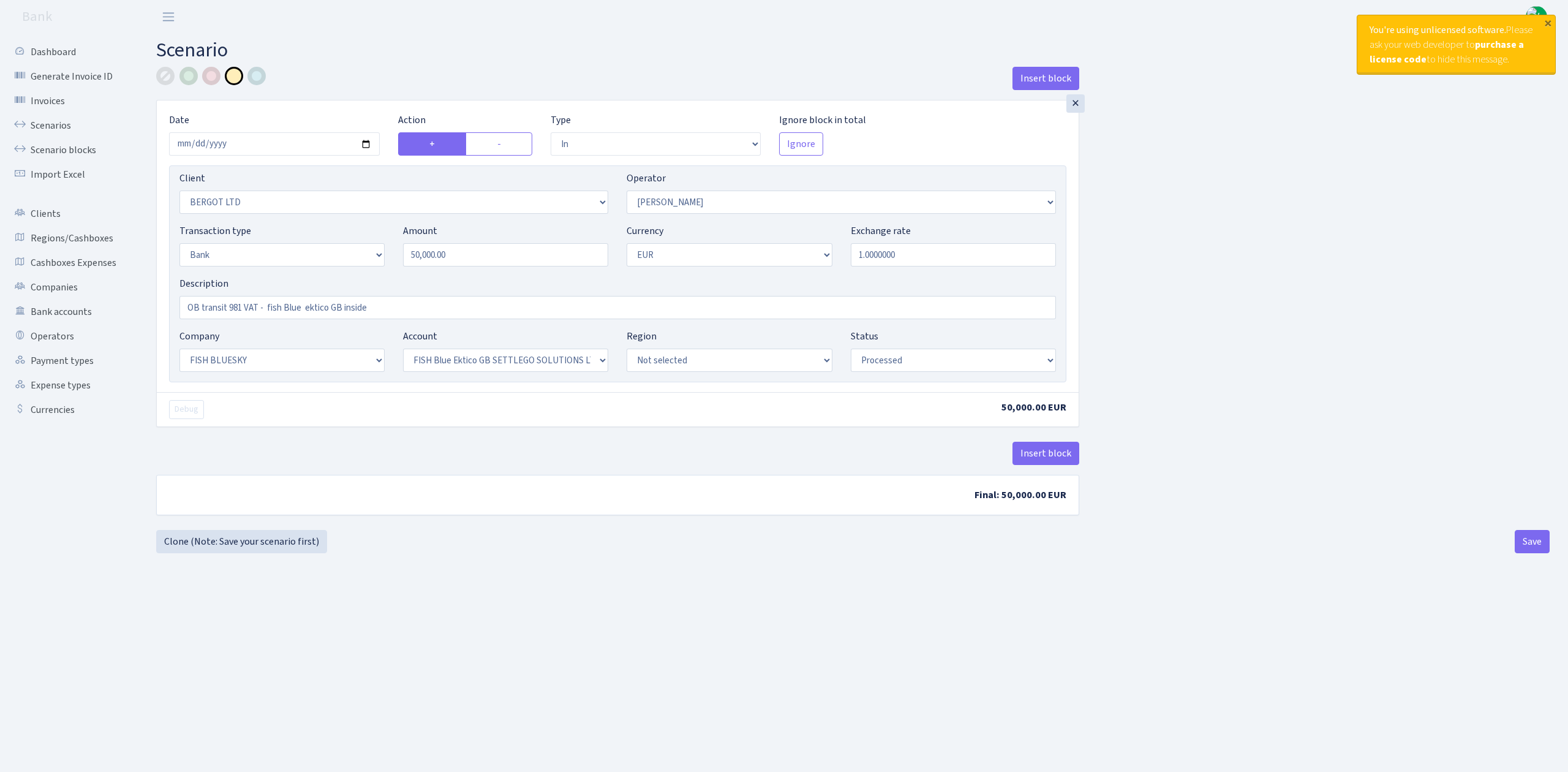
select select "in"
select select "2450"
select select "15"
select select "2"
select select "1"
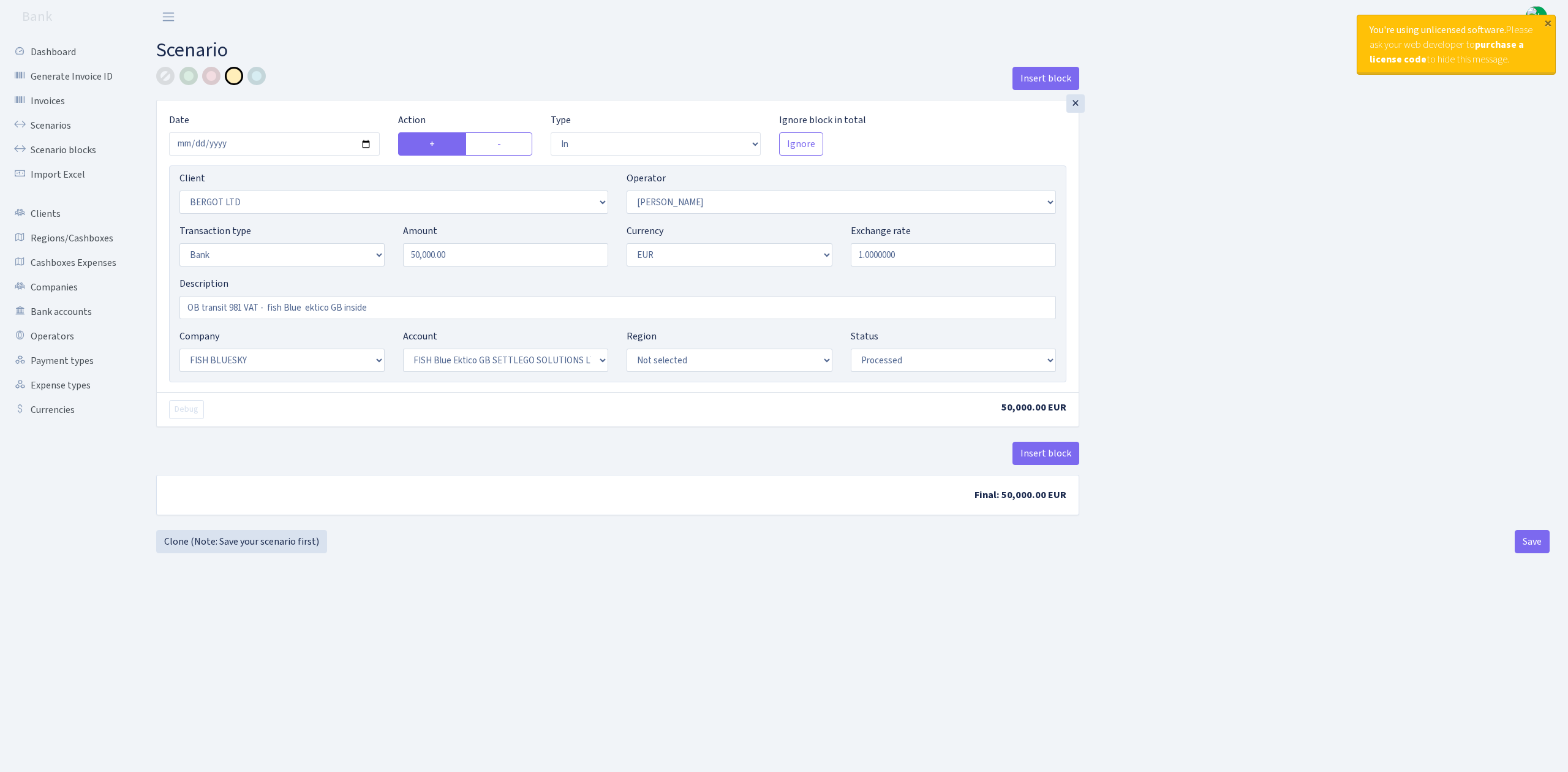
select select "23"
select select "67"
select select "processed"
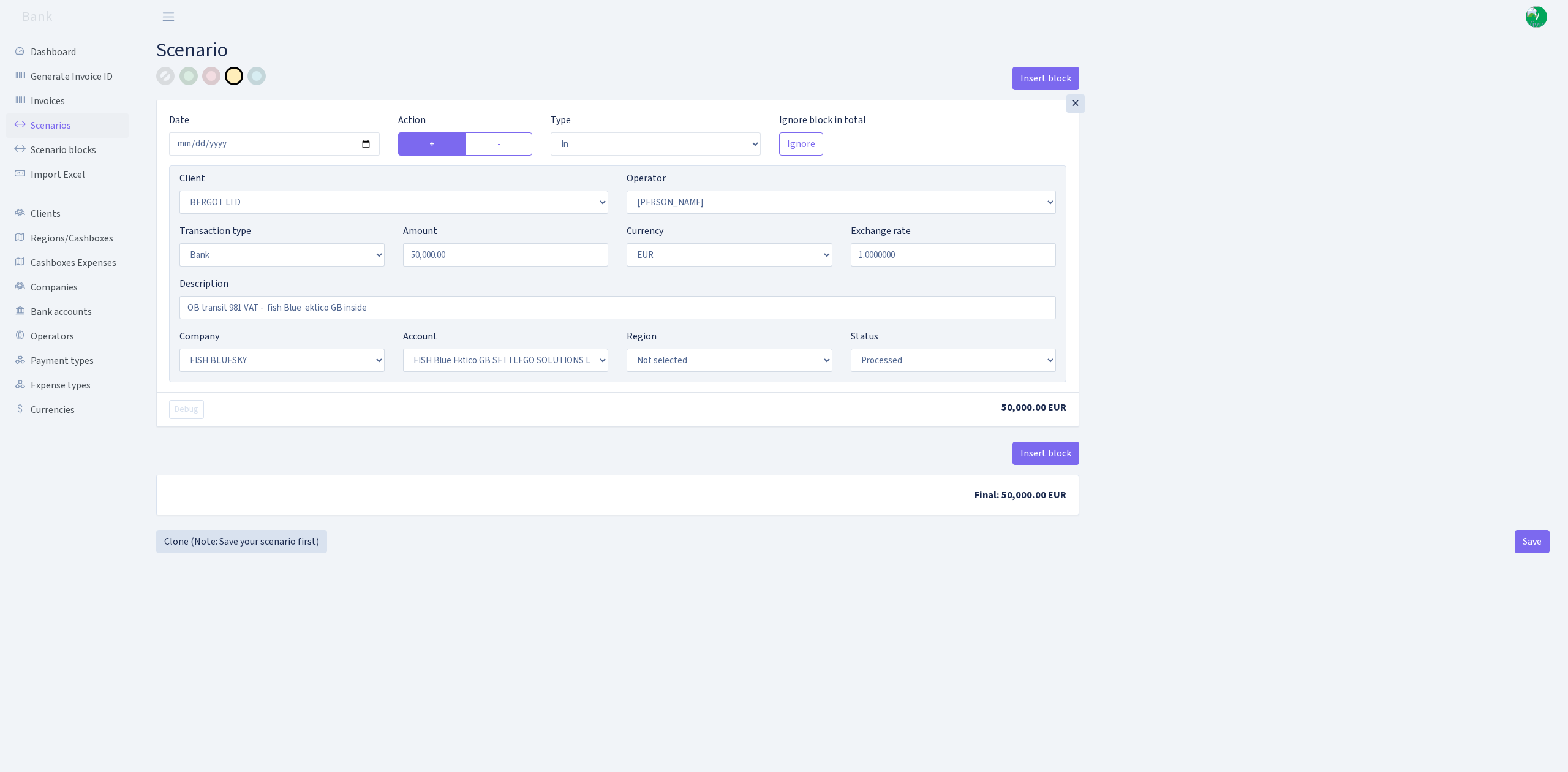
click at [59, 116] on link "Scenarios" at bounding box center [67, 125] width 123 height 24
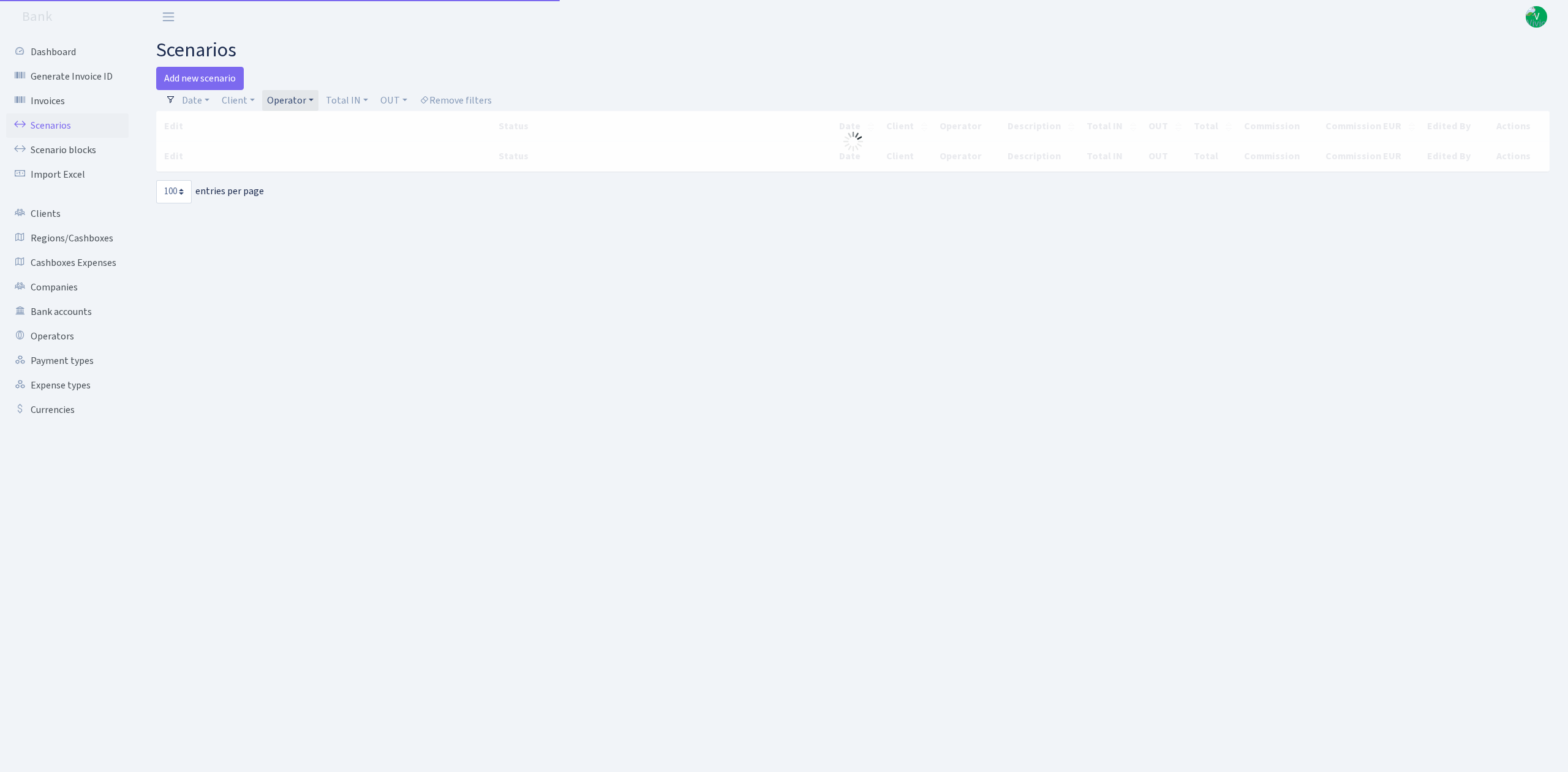
select select "100"
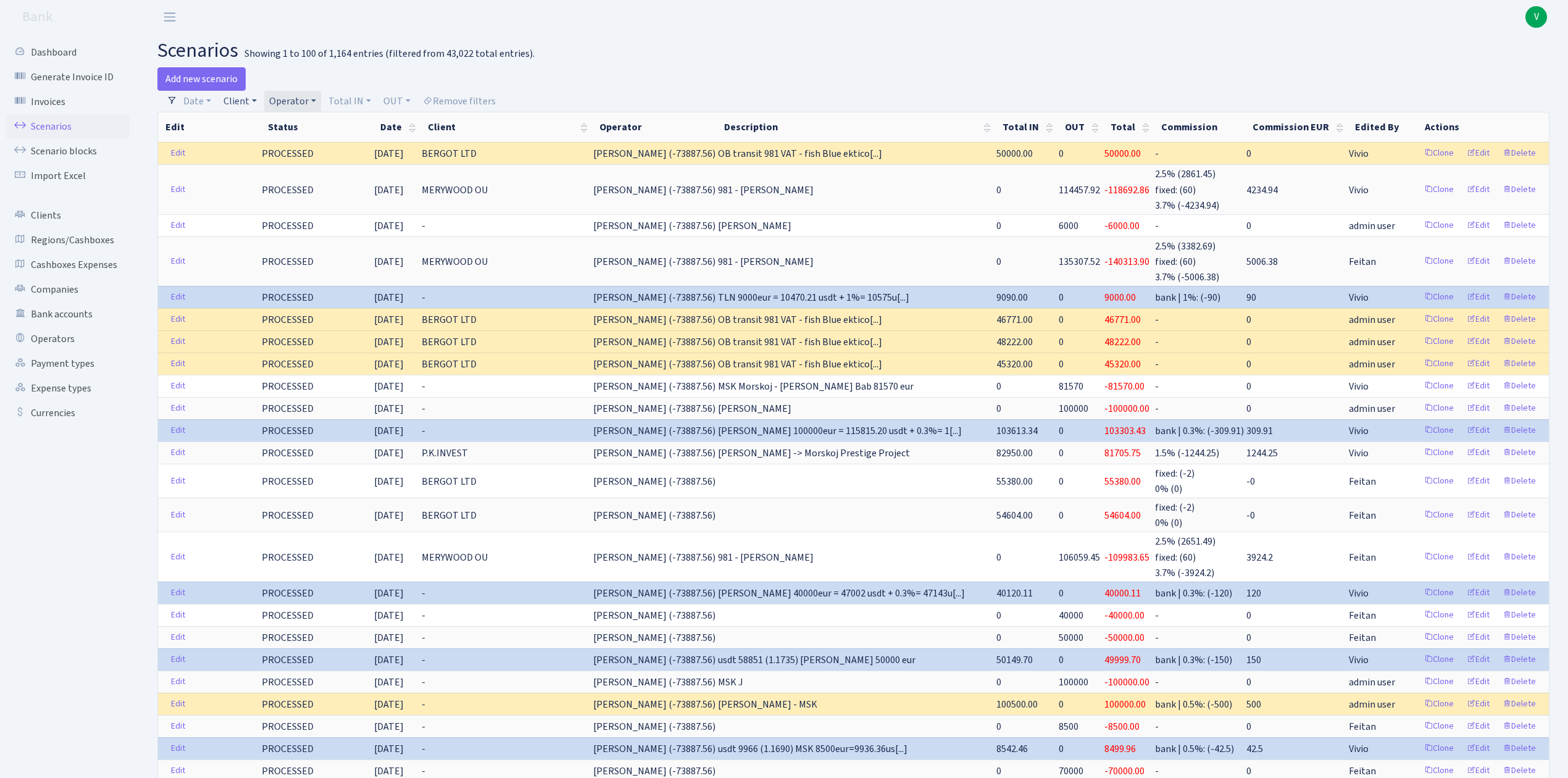
click at [243, 103] on link "Client" at bounding box center [240, 101] width 43 height 21
click at [363, 74] on div "Add new scenario" at bounding box center [501, 79] width 687 height 24
click at [320, 106] on link "Operator" at bounding box center [293, 101] width 57 height 21
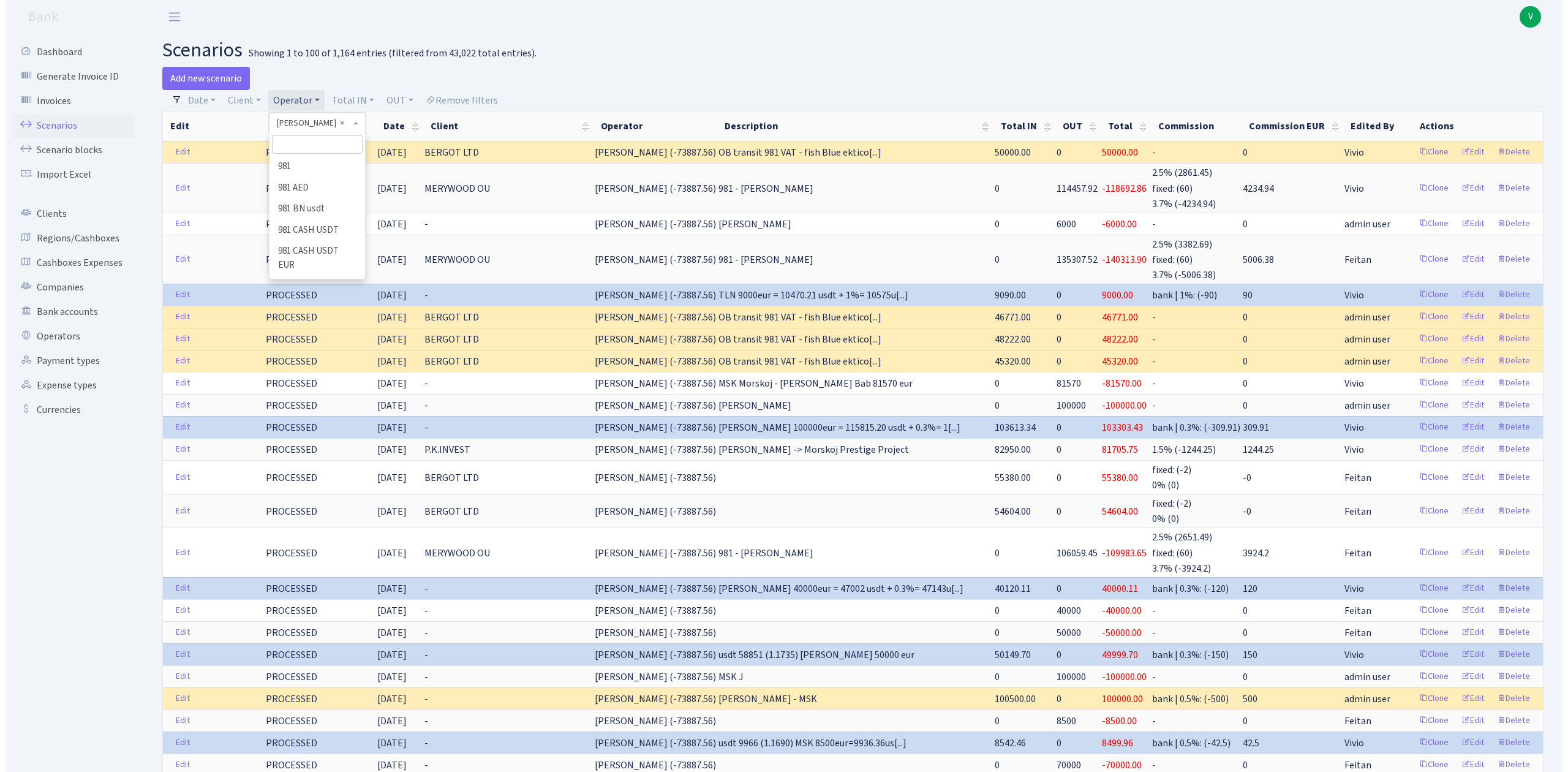
scroll to position [5092, 0]
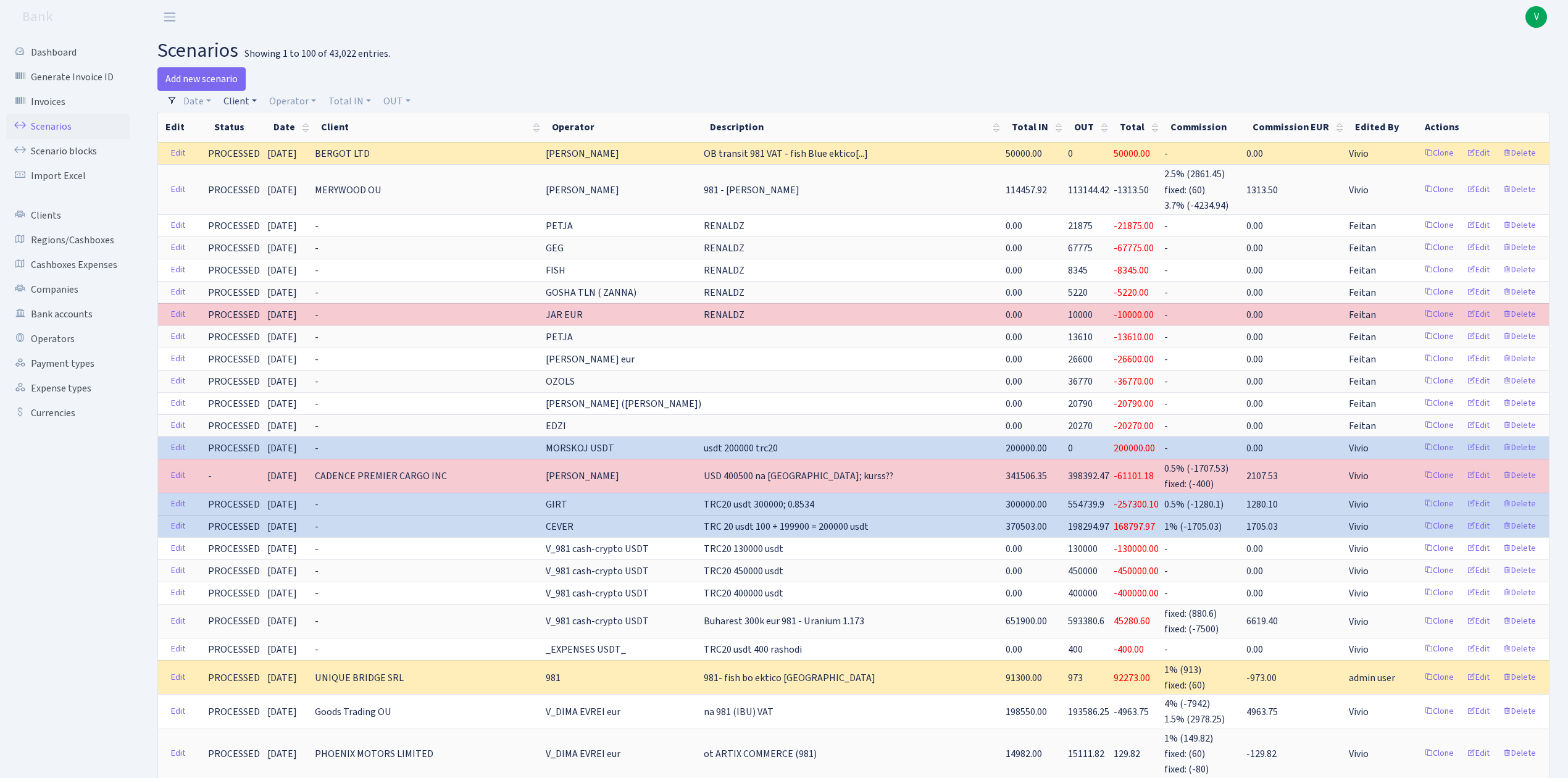
click at [236, 103] on link "Client" at bounding box center [240, 101] width 43 height 21
click at [248, 141] on input "search" at bounding box center [267, 145] width 91 height 19
type input "rs4"
click at [255, 166] on li "RS4 SIA" at bounding box center [267, 168] width 93 height 22
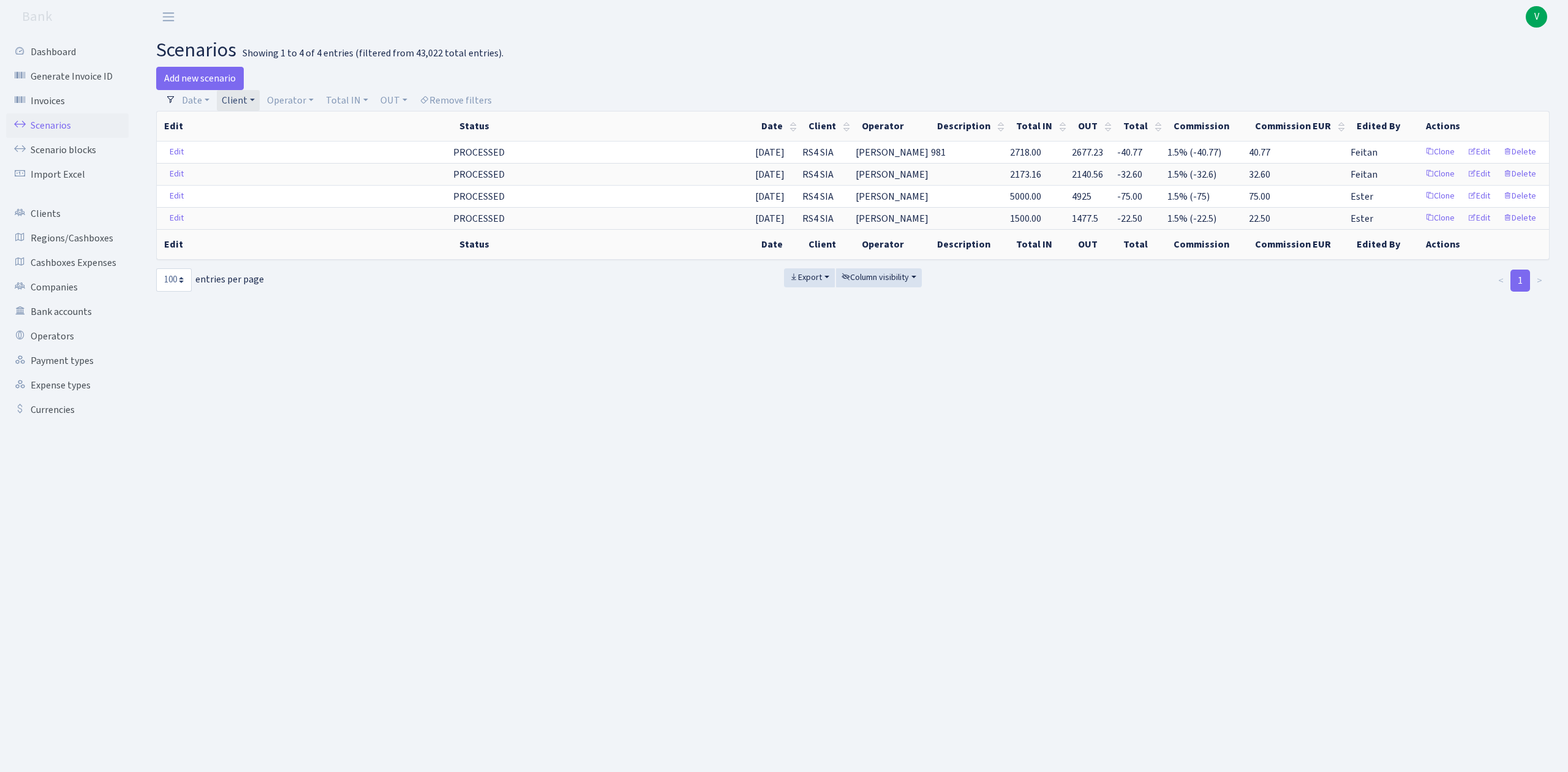
click at [257, 99] on link "Client" at bounding box center [238, 100] width 43 height 21
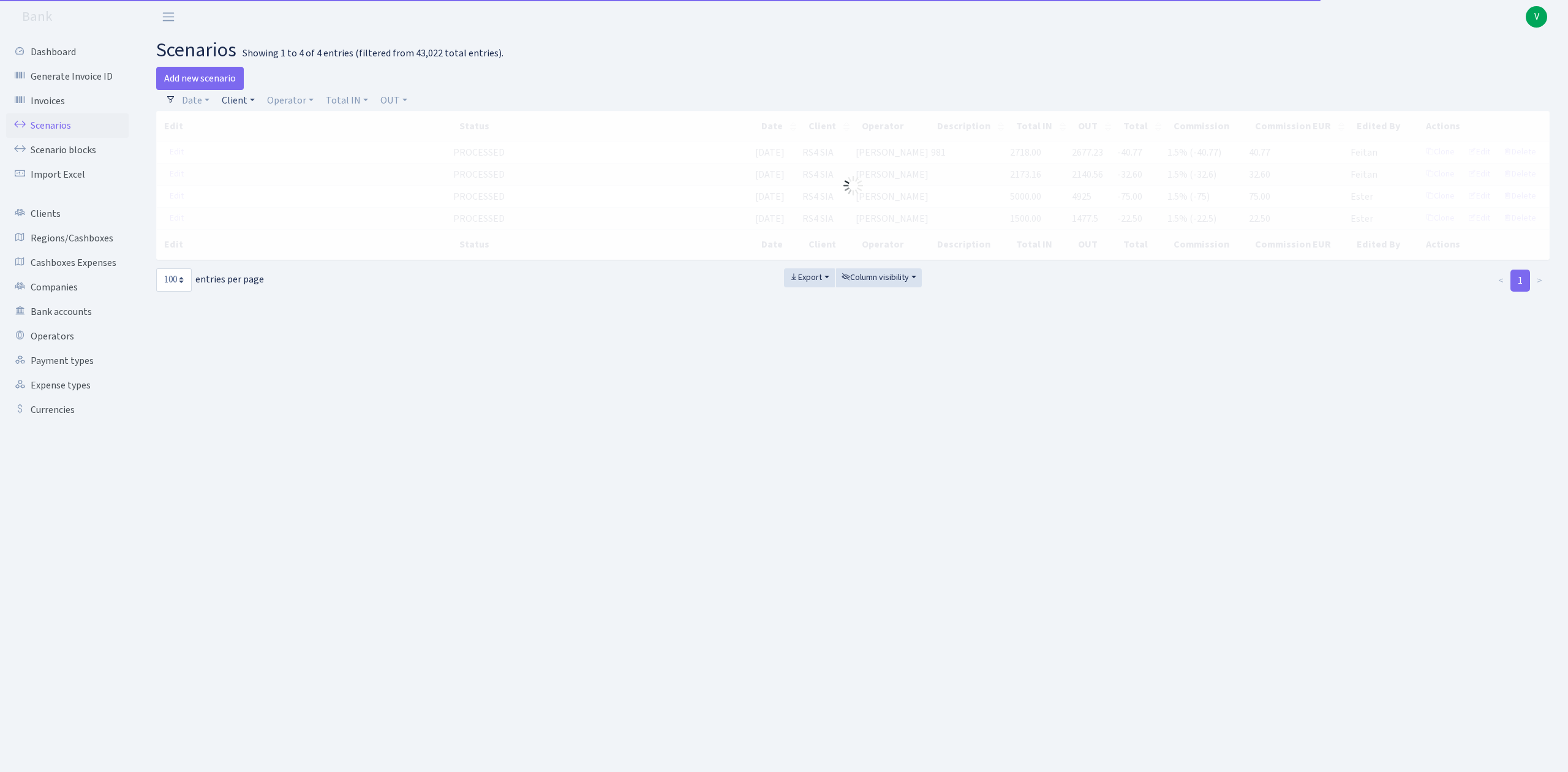
drag, startPoint x: 243, startPoint y: 100, endPoint x: 248, endPoint y: 124, distance: 24.5
click at [243, 100] on link "Client" at bounding box center [238, 100] width 43 height 21
click at [248, 140] on input "search" at bounding box center [265, 144] width 90 height 19
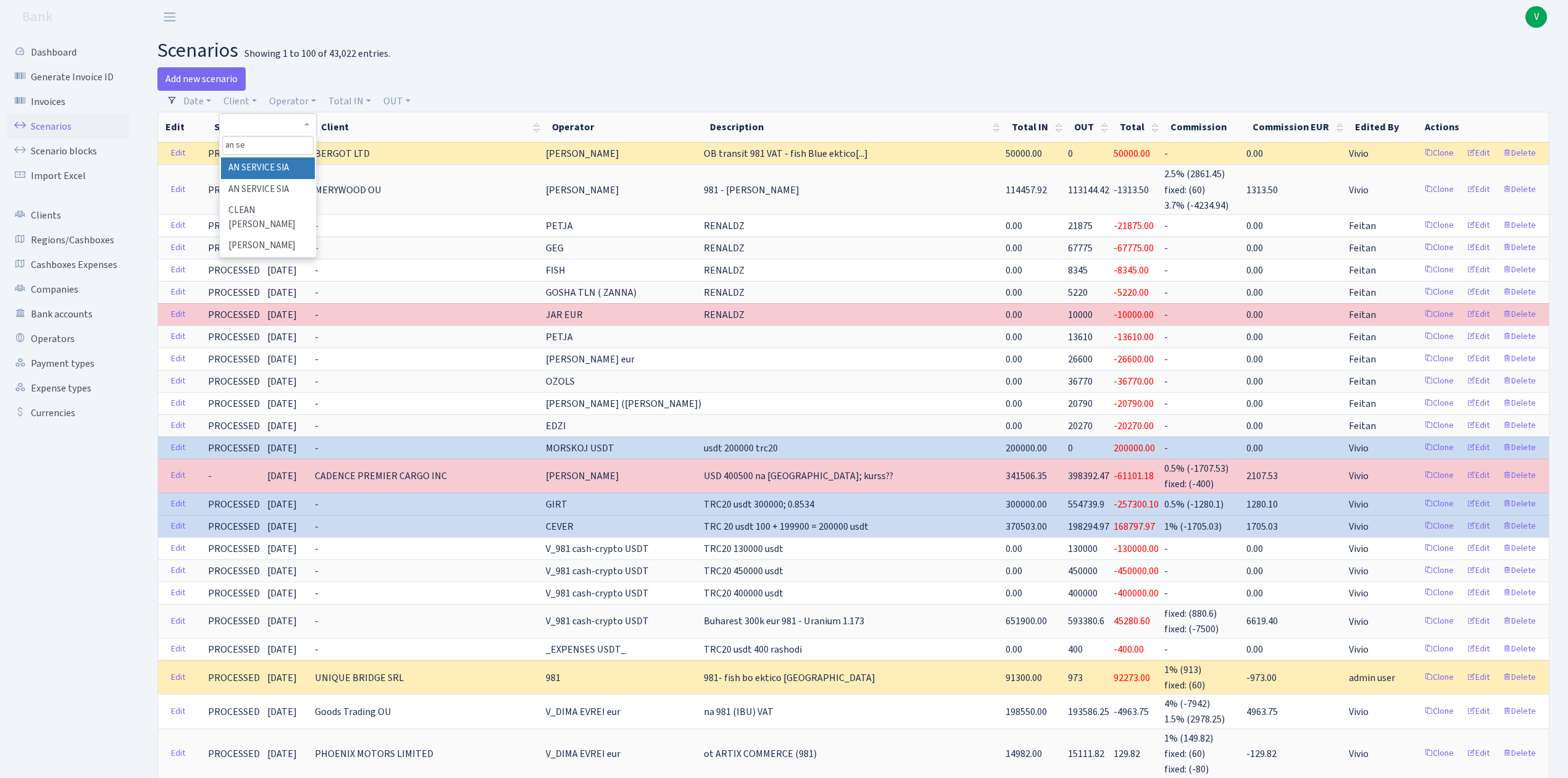
type input "an se"
click at [264, 168] on li "AN SERVICE SIA" at bounding box center [267, 168] width 93 height 22
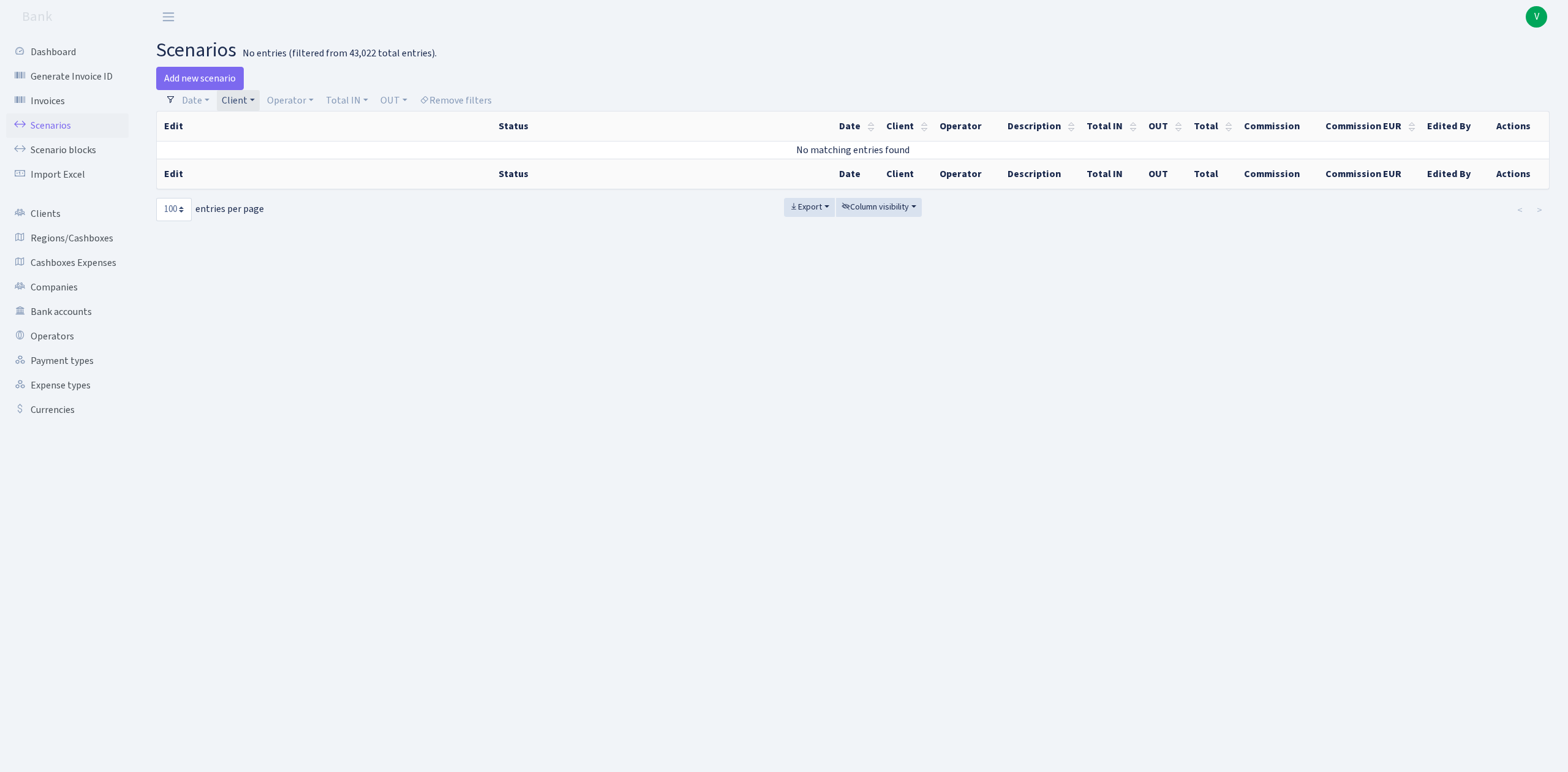
click at [240, 104] on link "Client" at bounding box center [238, 100] width 43 height 21
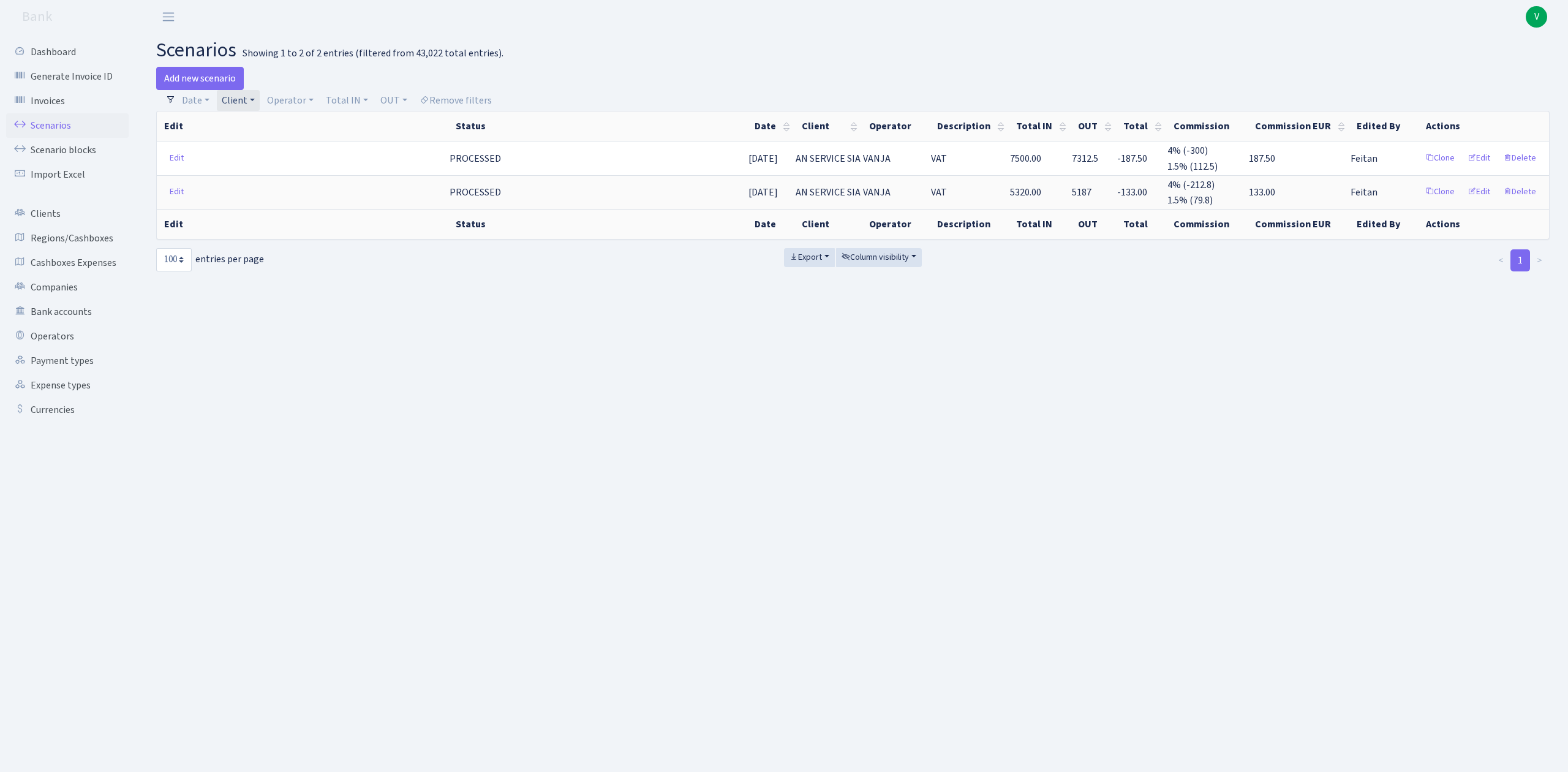
click at [243, 102] on link "Client" at bounding box center [238, 100] width 43 height 21
select select
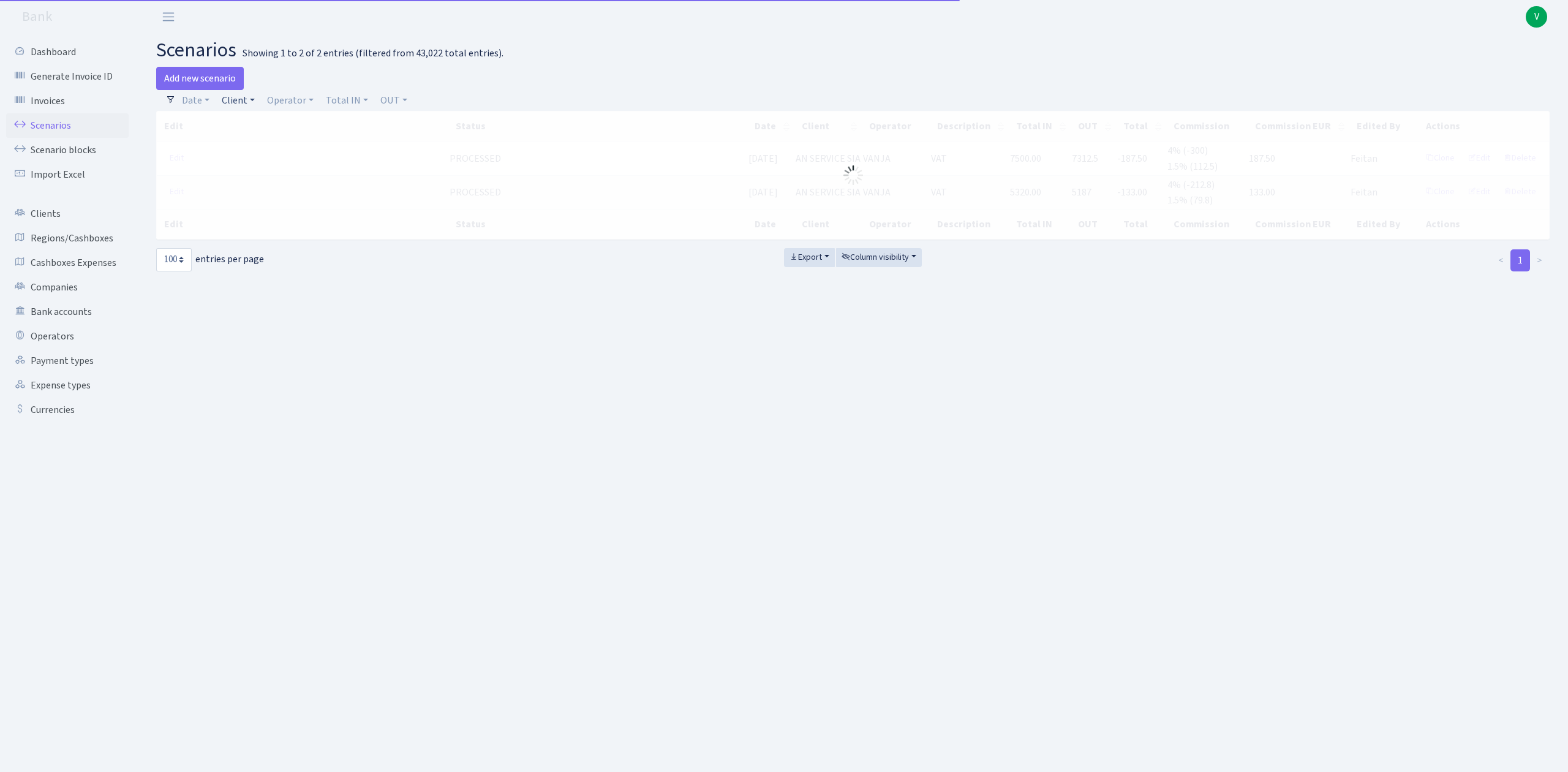
click at [239, 99] on link "Client" at bounding box center [238, 100] width 43 height 21
click at [250, 150] on input "search" at bounding box center [265, 144] width 90 height 19
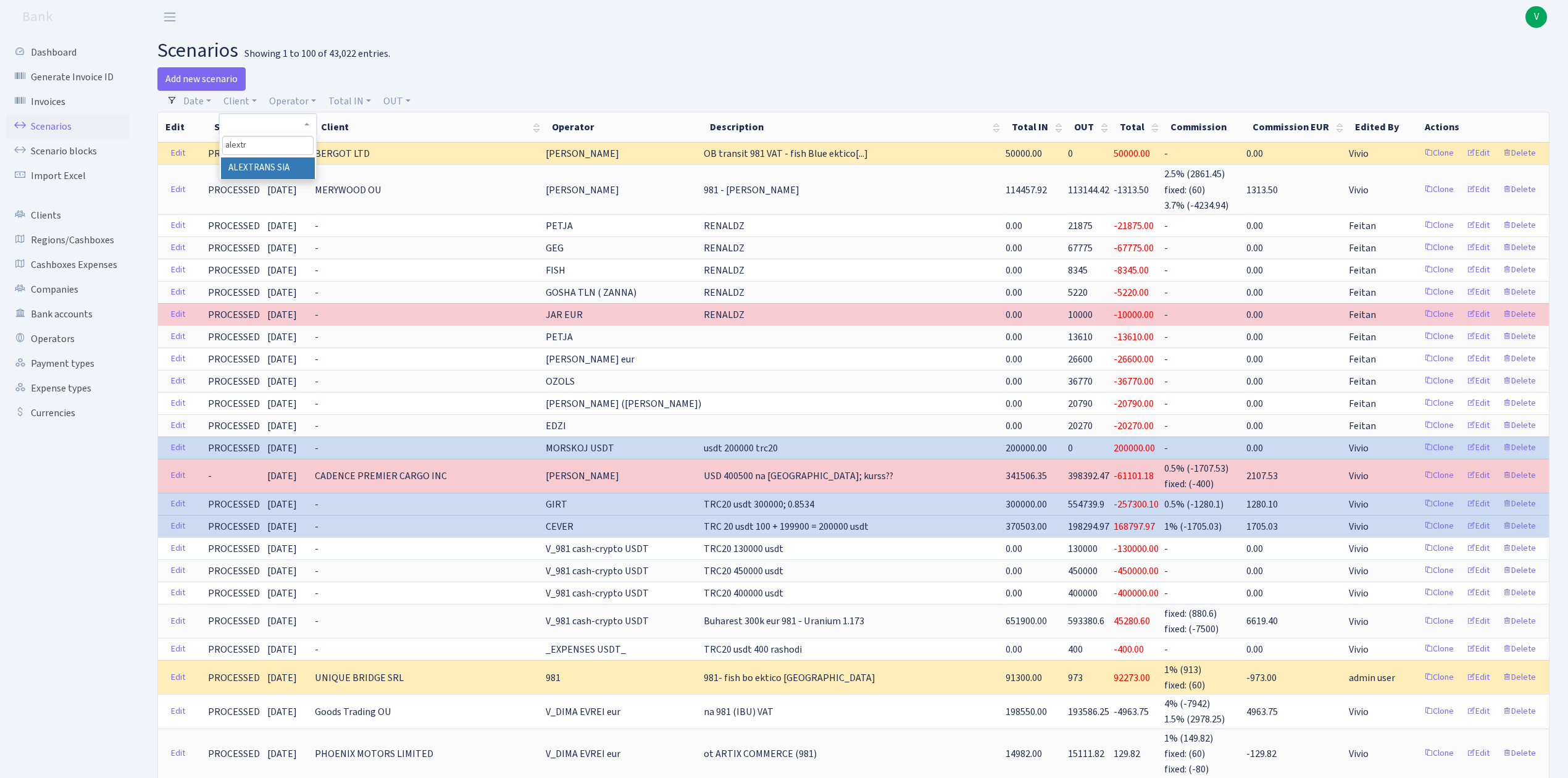
type input "alextr"
click at [258, 168] on li "ALEXTRANS SIA" at bounding box center [267, 168] width 93 height 22
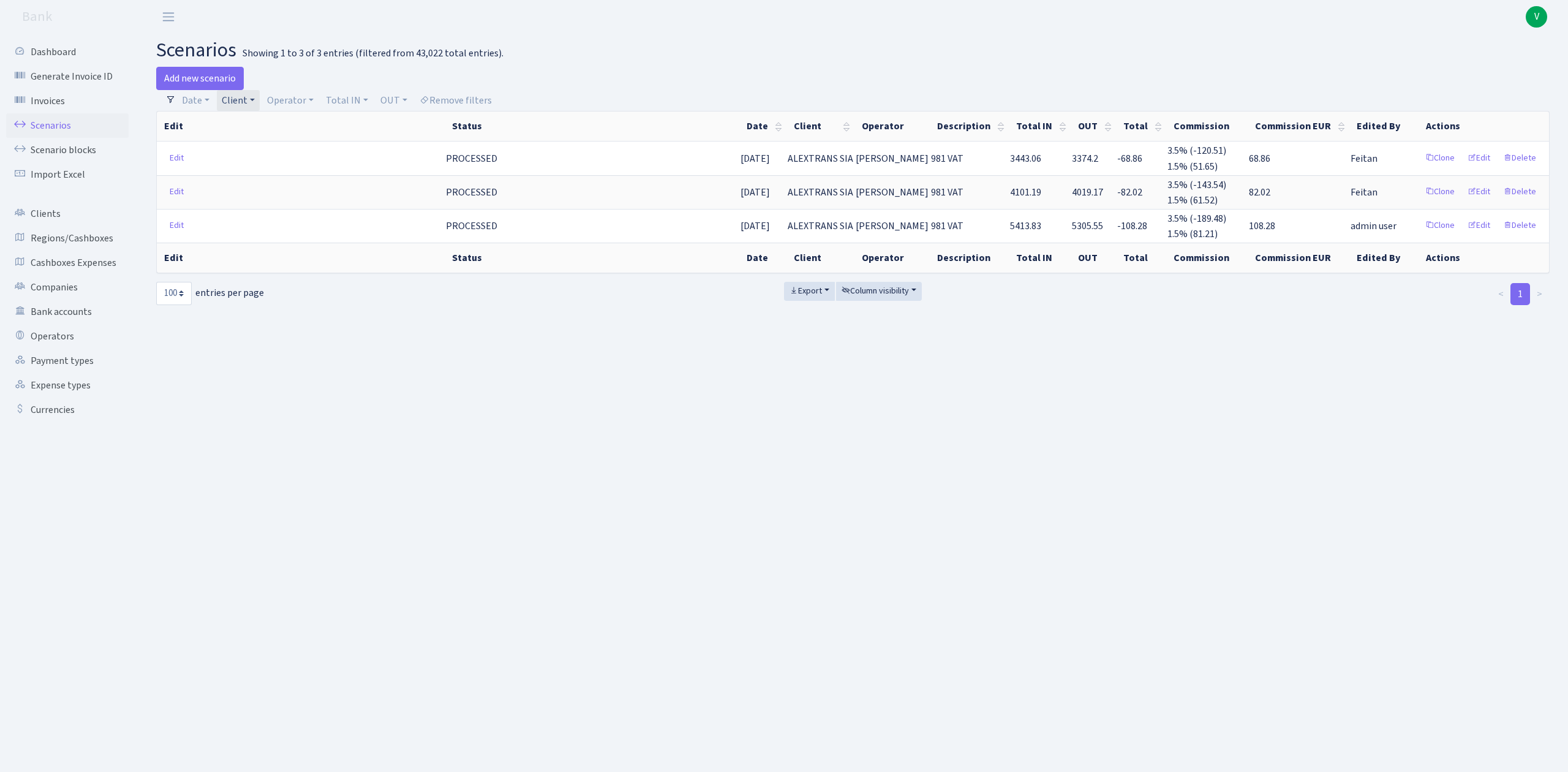
click at [235, 102] on link "Client" at bounding box center [238, 100] width 43 height 21
select select
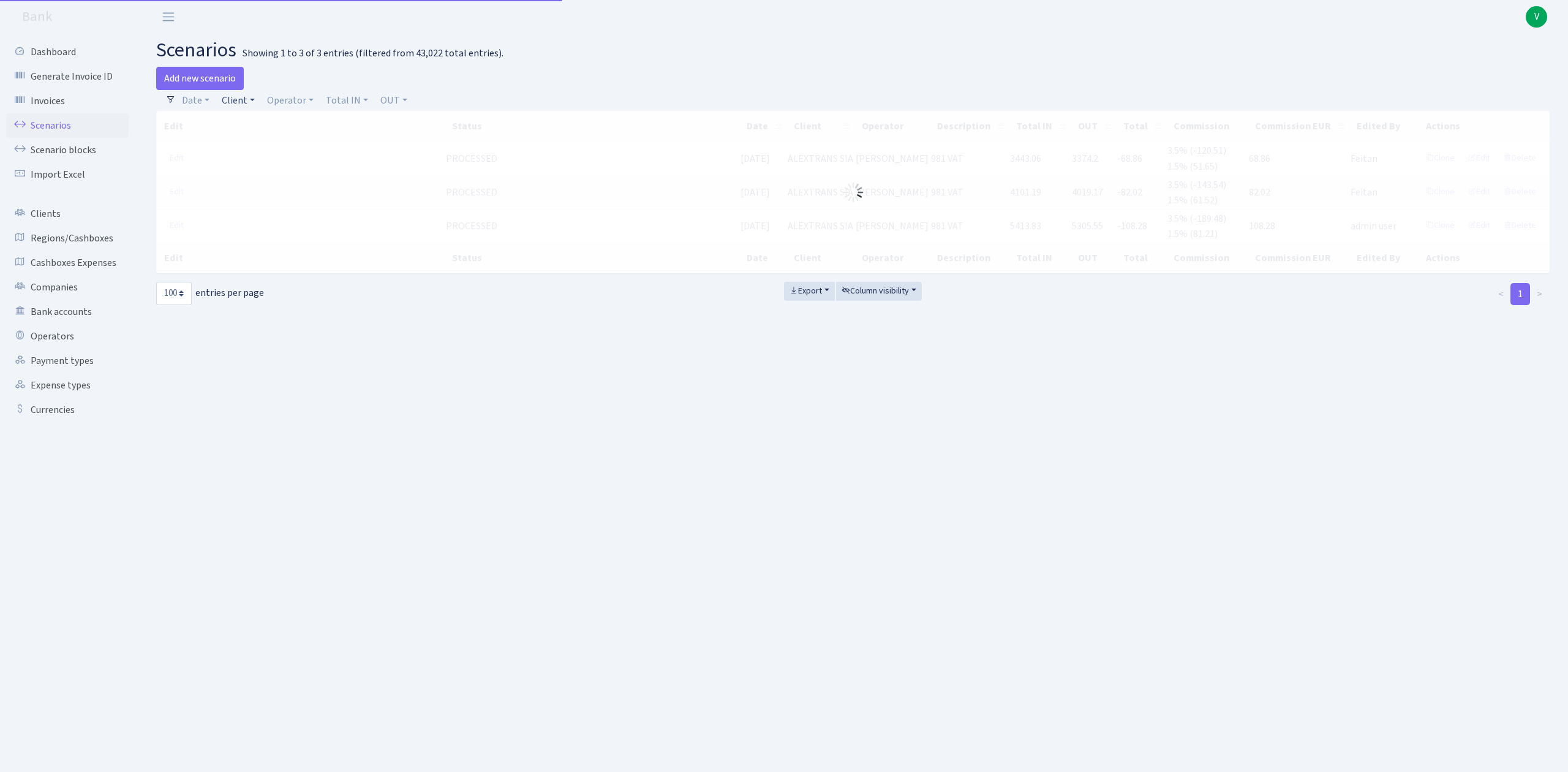
click at [236, 104] on link "Client" at bounding box center [238, 100] width 43 height 21
click at [250, 146] on input "search" at bounding box center [265, 144] width 90 height 19
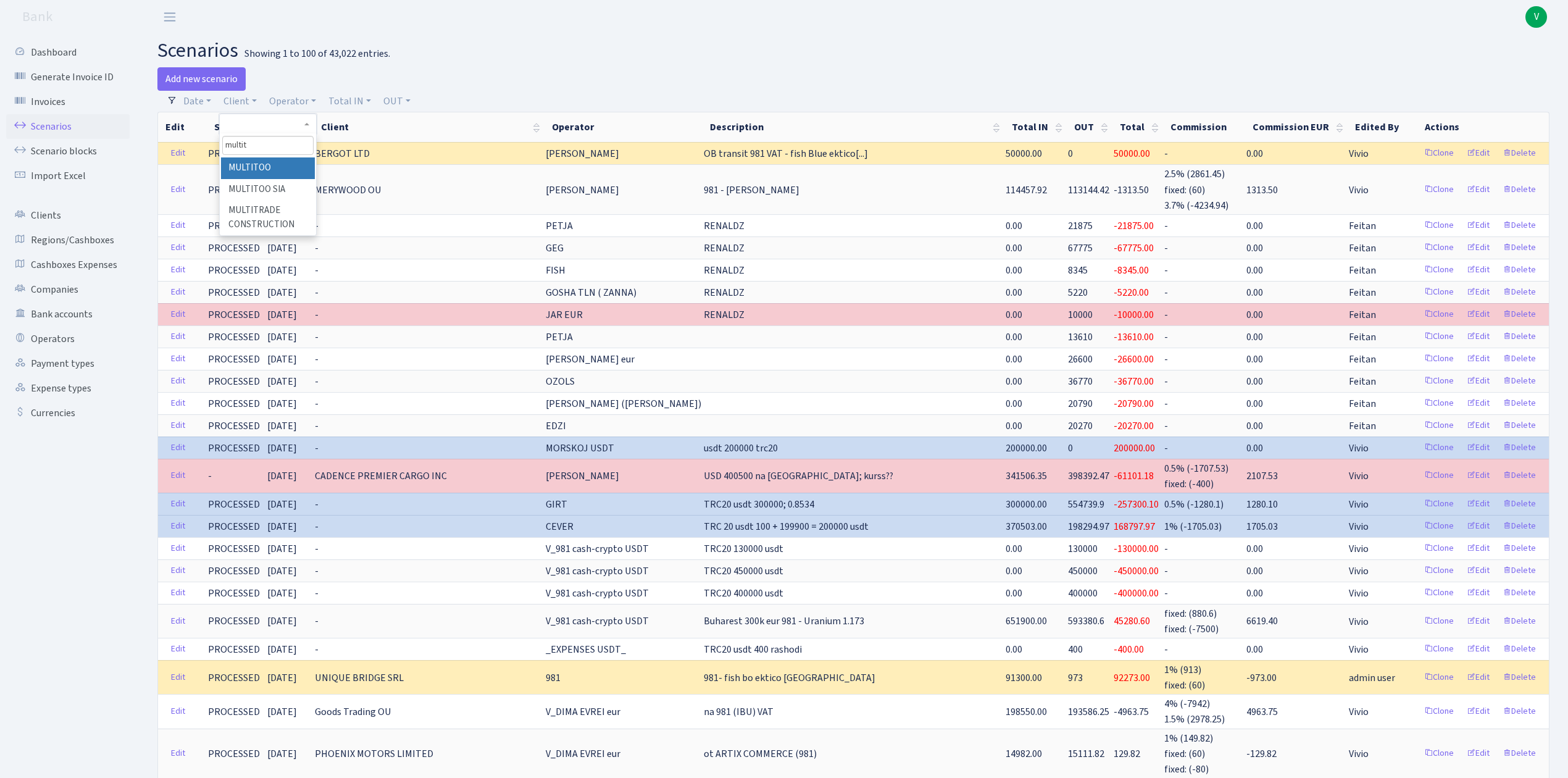
type input "multit"
click at [265, 164] on li "MULTITOO" at bounding box center [267, 168] width 93 height 22
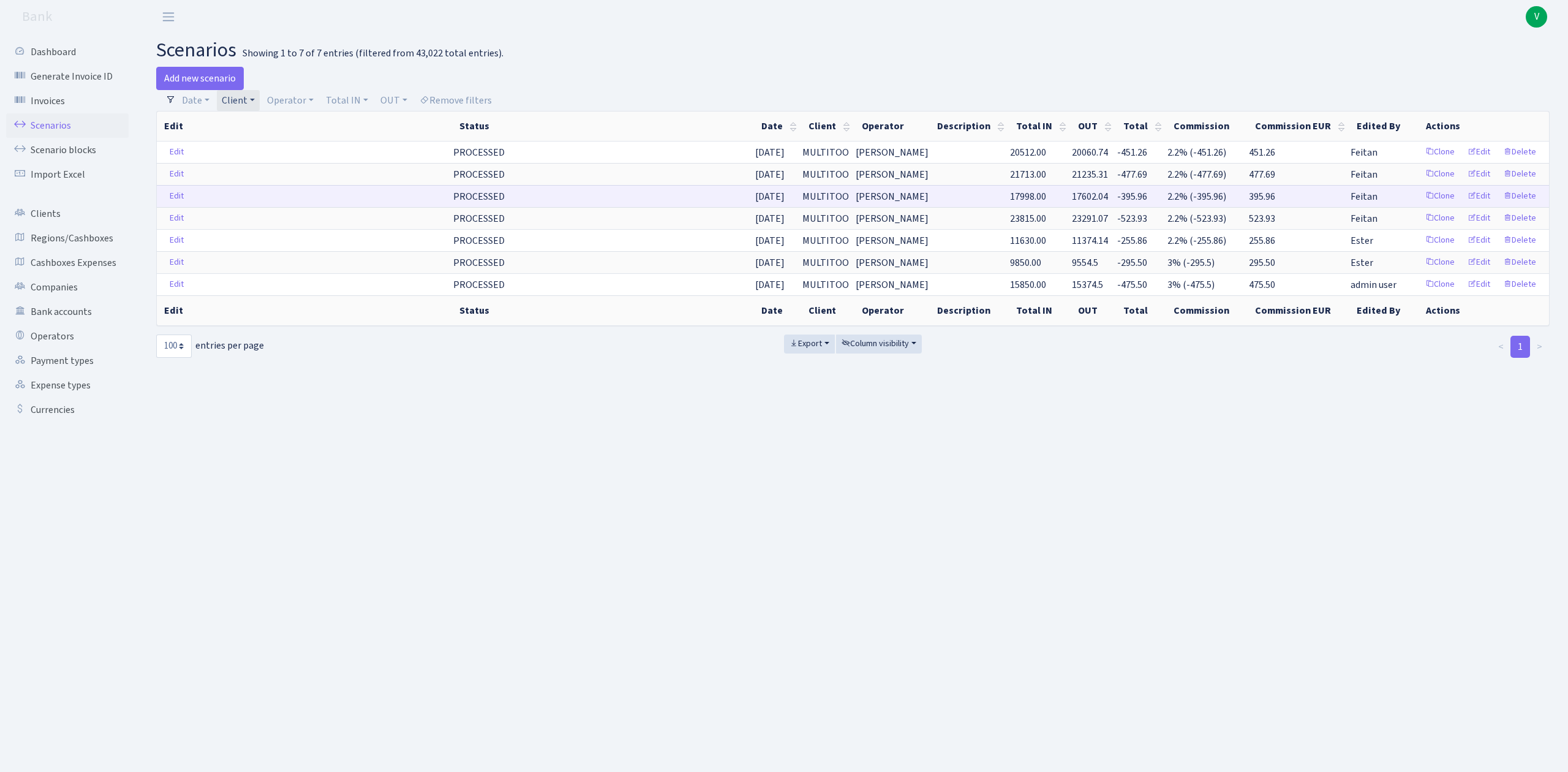
drag, startPoint x: 263, startPoint y: 162, endPoint x: 263, endPoint y: 199, distance: 37.0
click at [263, 197] on tbody "Edit PROCESSED 08.08.2025 MULTITOO ULDIS 20512.00 20060.74 -451.26 2.2% (-451.2…" at bounding box center [853, 218] width 1392 height 154
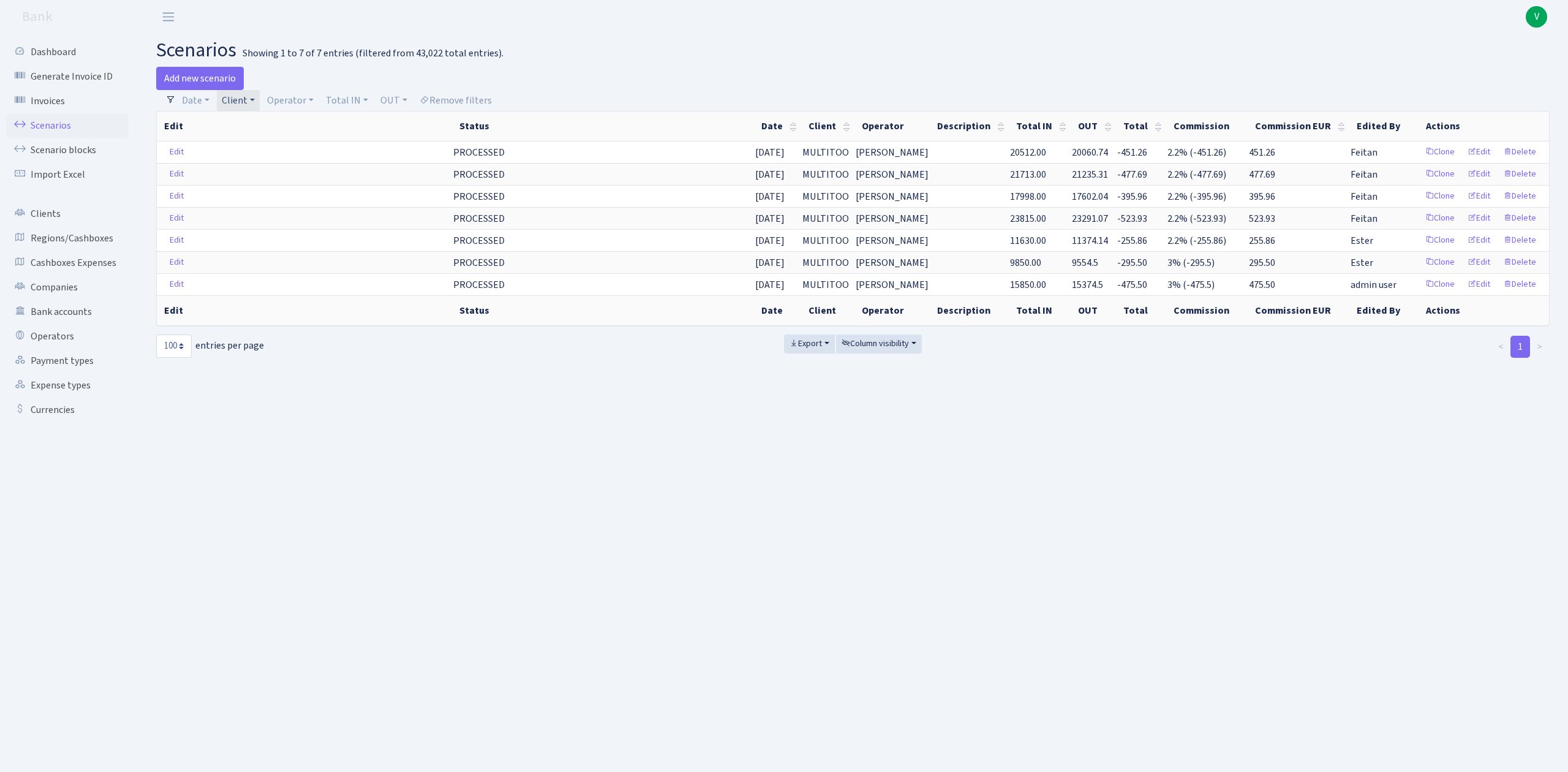
click at [58, 120] on link "Scenarios" at bounding box center [67, 125] width 123 height 24
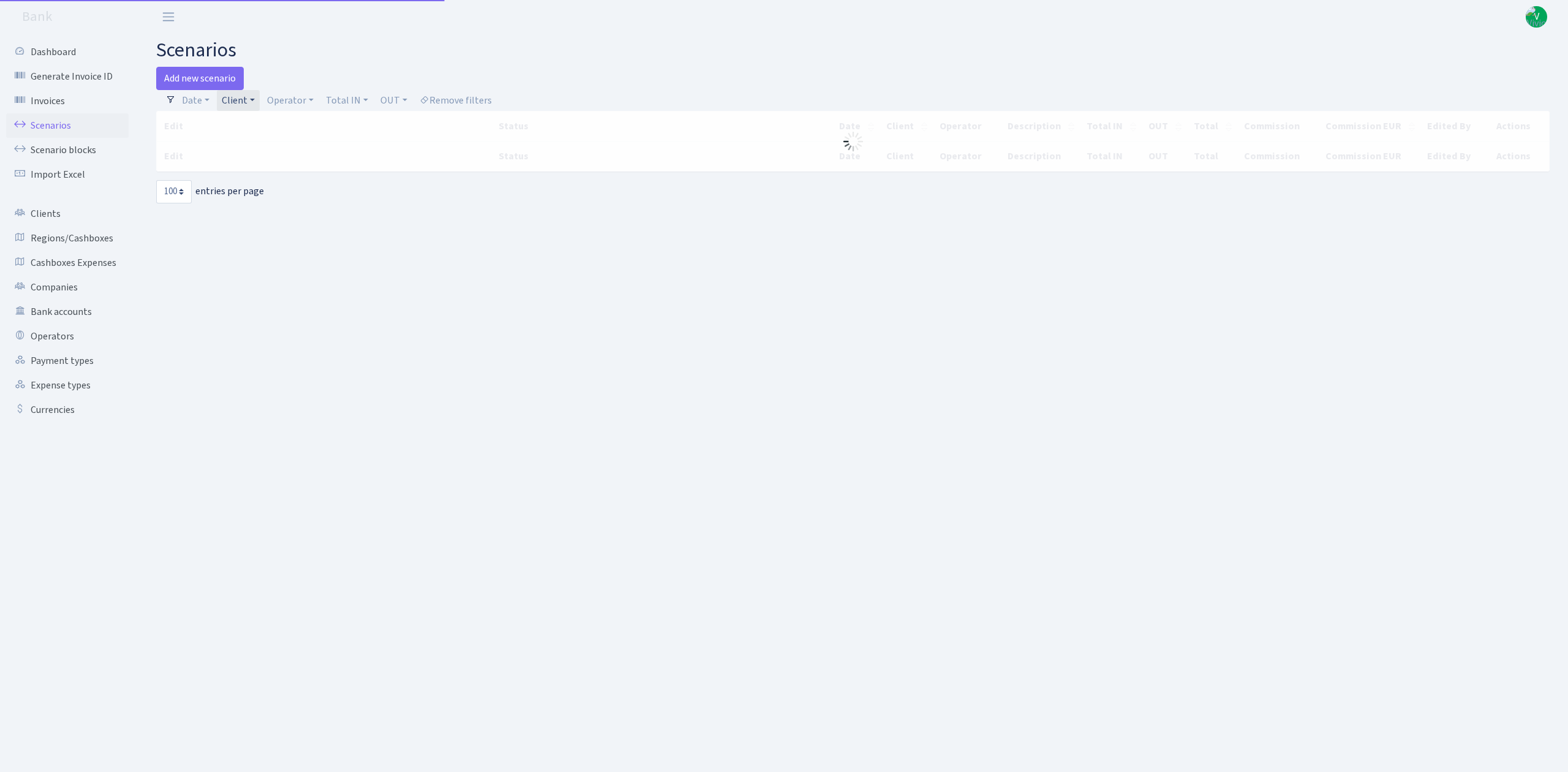
select select "100"
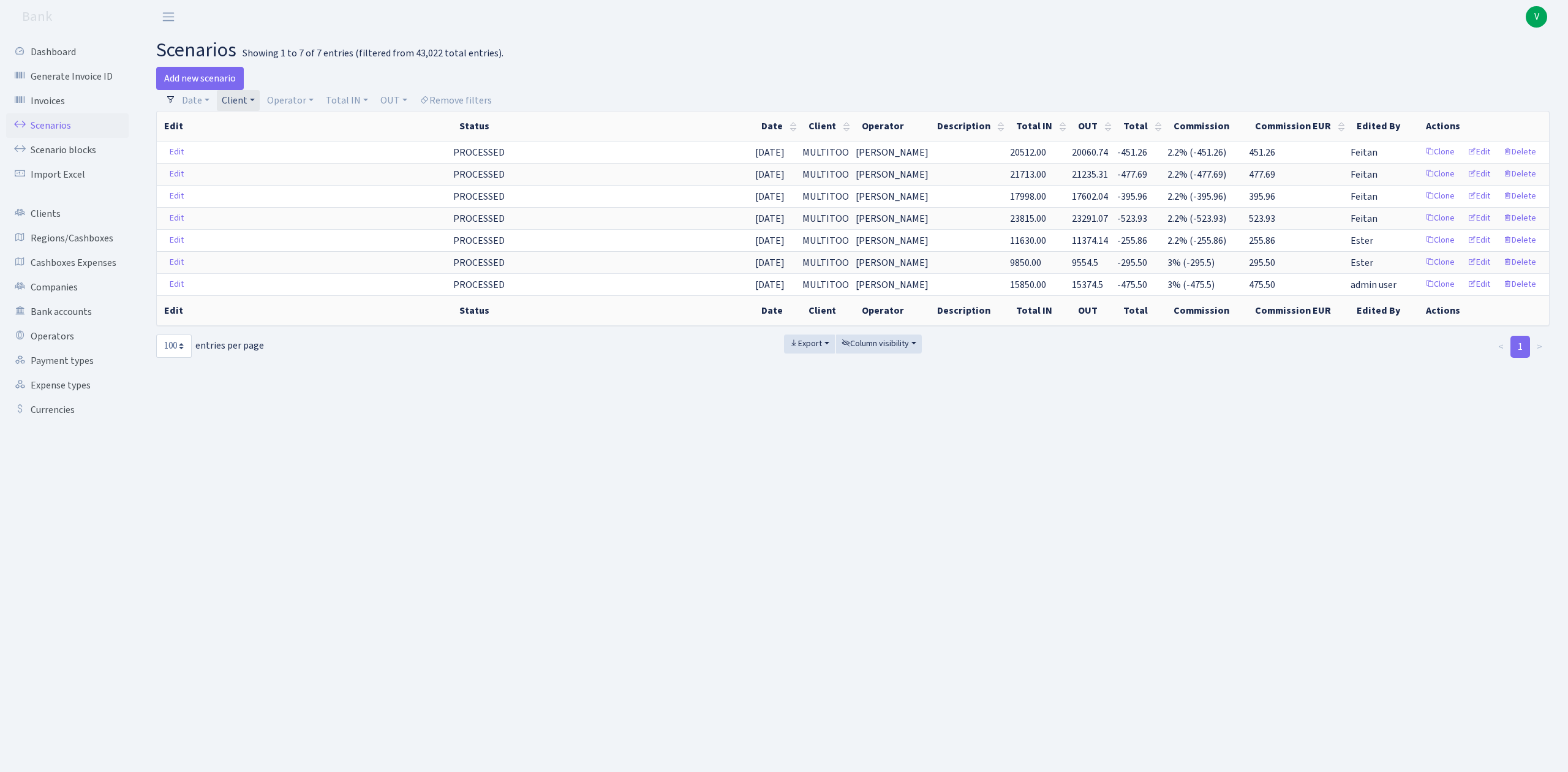
click at [232, 96] on link "Client" at bounding box center [238, 100] width 43 height 21
